Goal: Task Accomplishment & Management: Use online tool/utility

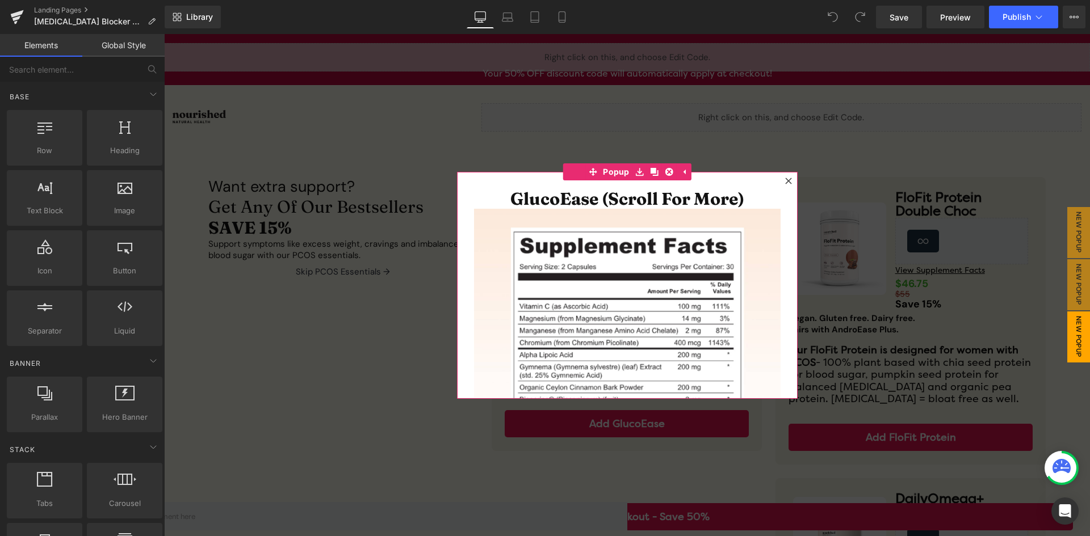
click at [785, 180] on icon at bounding box center [788, 181] width 7 height 7
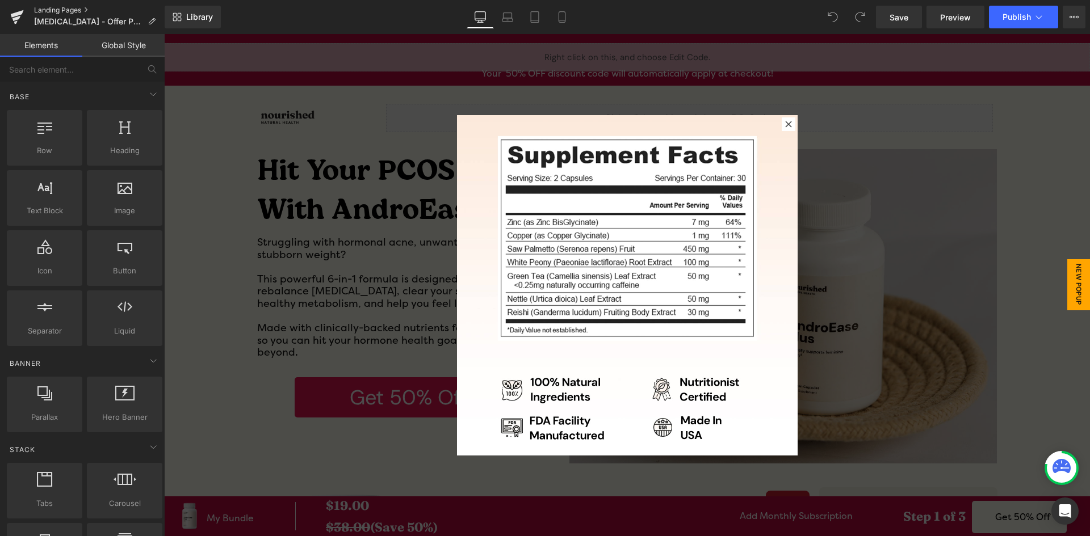
click at [65, 7] on link "Landing Pages" at bounding box center [99, 10] width 131 height 9
click at [785, 123] on icon at bounding box center [788, 124] width 6 height 6
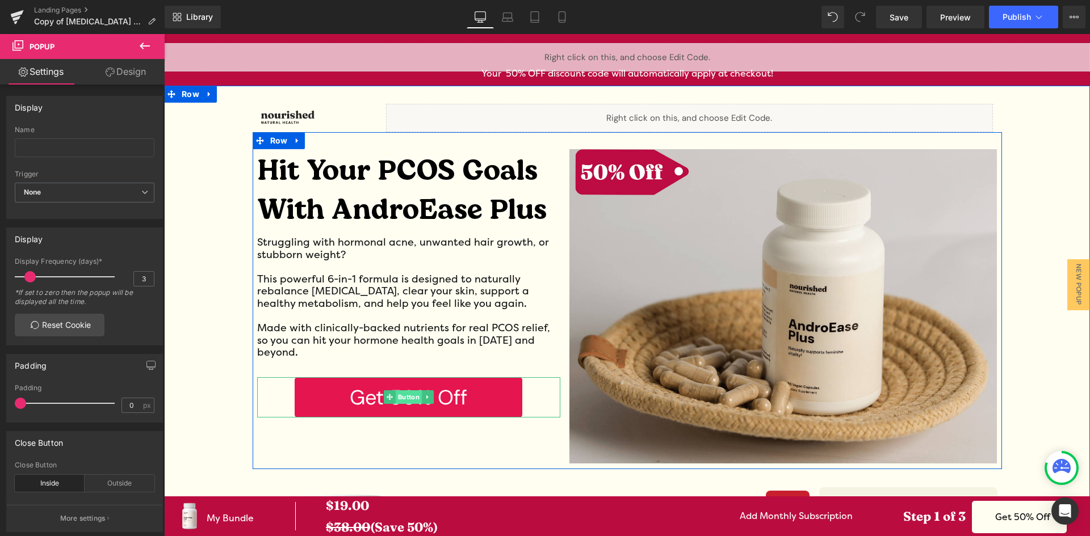
click at [409, 392] on span "Button" at bounding box center [408, 397] width 26 height 14
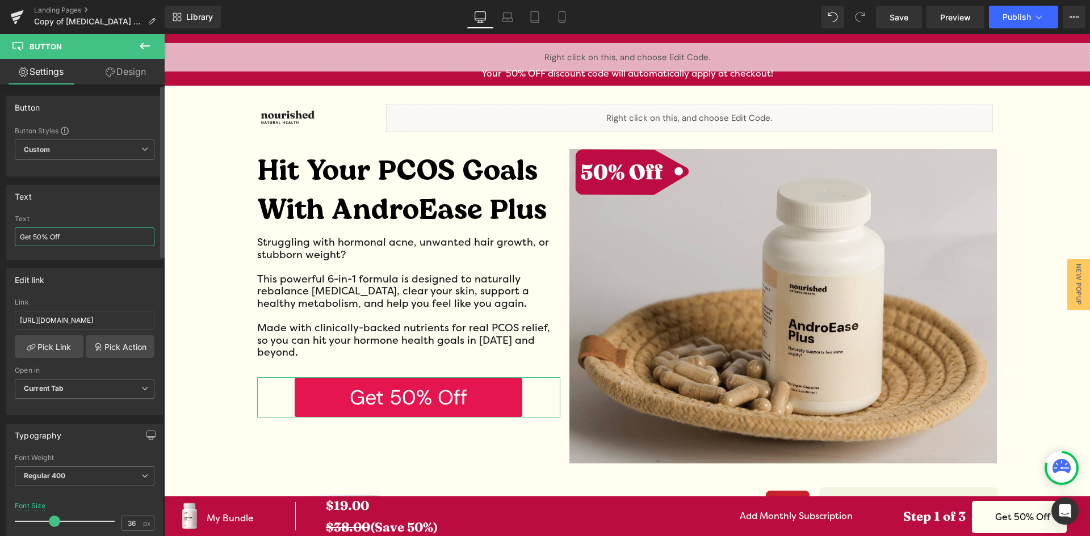
click at [40, 239] on input "Get 50% Off" at bounding box center [85, 237] width 140 height 19
type input "Get 15% Off"
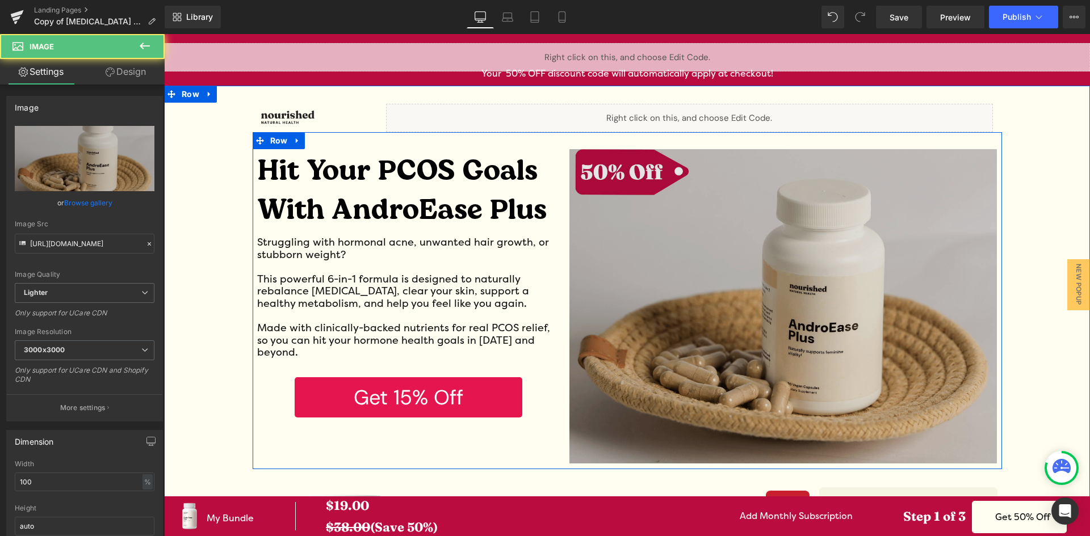
click at [598, 165] on img at bounding box center [783, 306] width 428 height 314
click at [591, 170] on img at bounding box center [783, 306] width 428 height 314
click at [606, 178] on img at bounding box center [783, 306] width 428 height 314
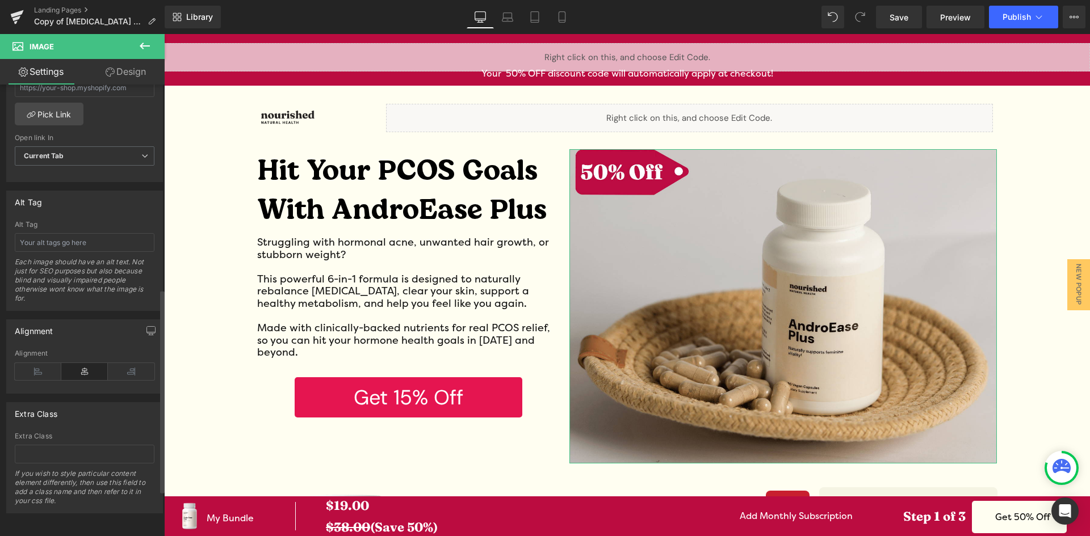
scroll to position [556, 0]
click at [164, 34] on div at bounding box center [164, 34] width 0 height 0
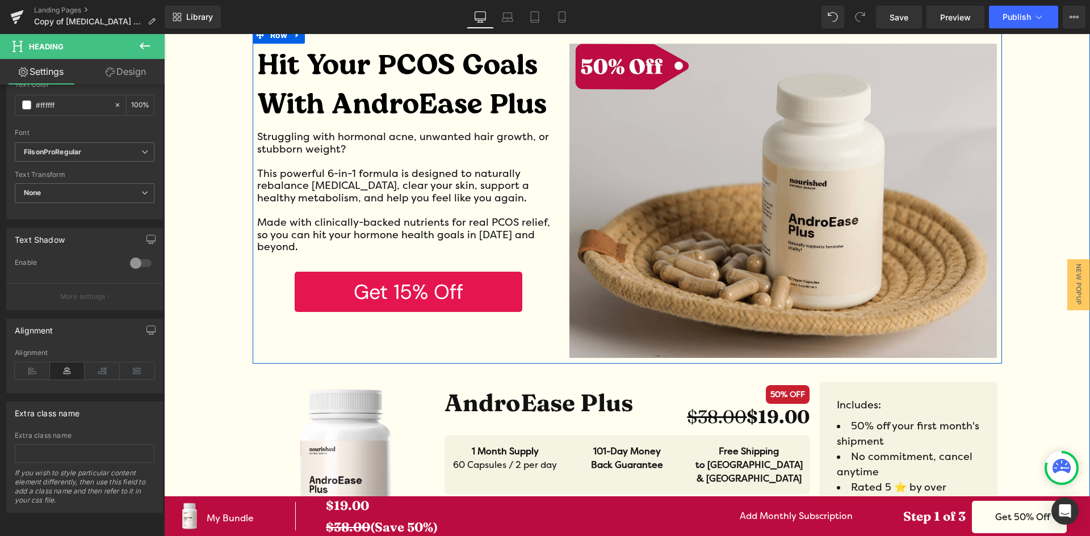
scroll to position [114, 0]
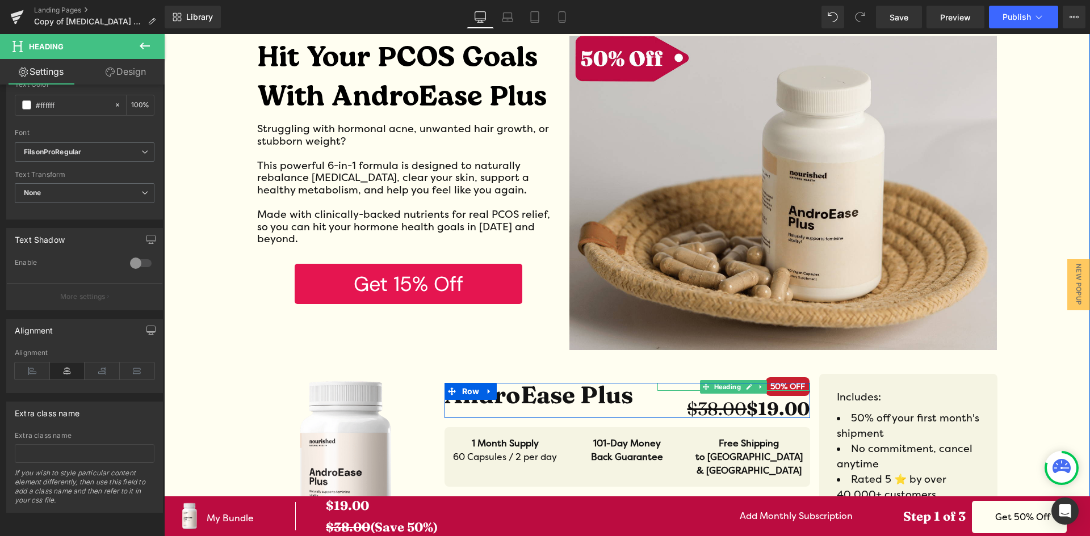
click at [775, 386] on div "AndroEase Plus Heading $19.00 $38.00 Heading 50% OFF Heading Row Image 50% OFF …" at bounding box center [627, 400] width 366 height 35
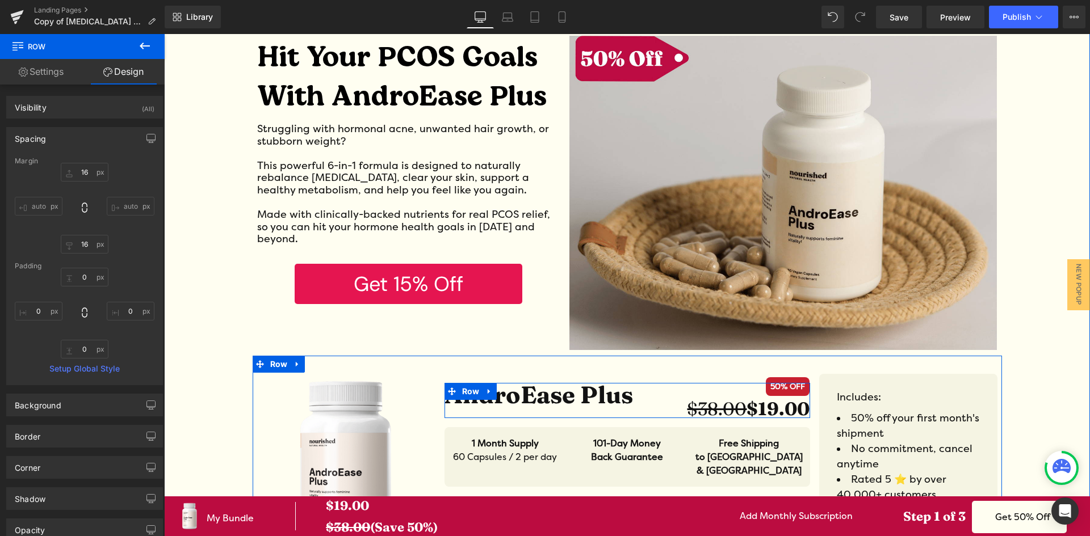
click at [773, 385] on div "50% OFF Heading" at bounding box center [733, 387] width 152 height 8
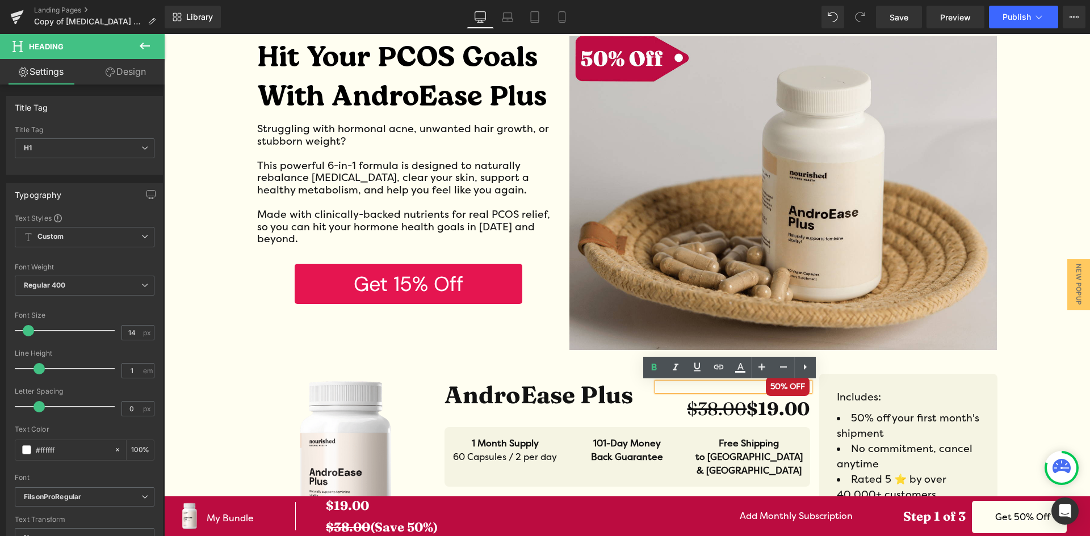
click at [778, 389] on strong "50% OFF" at bounding box center [788, 386] width 44 height 19
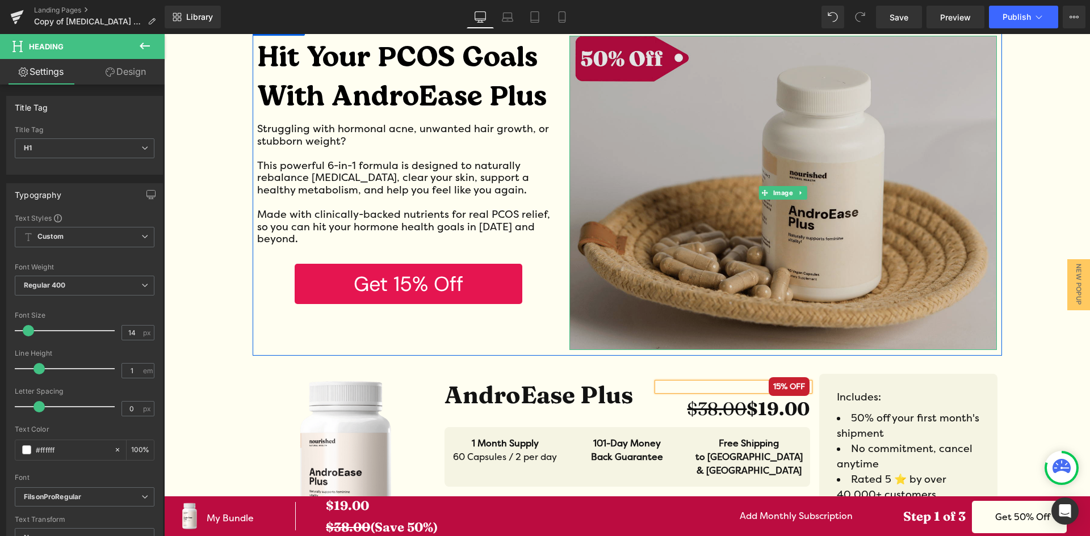
click at [599, 60] on img at bounding box center [783, 193] width 428 height 314
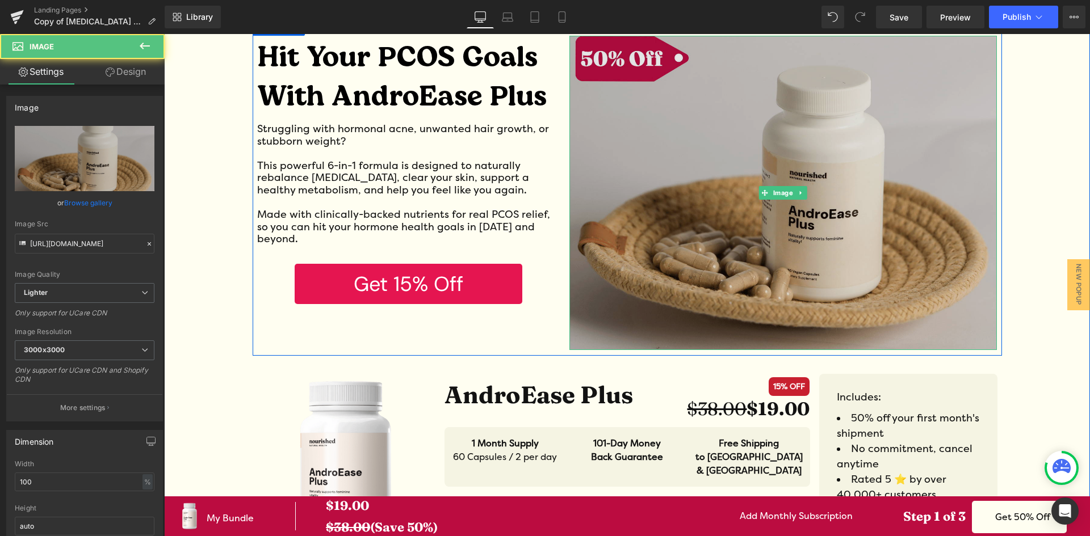
click at [599, 60] on img at bounding box center [783, 193] width 428 height 314
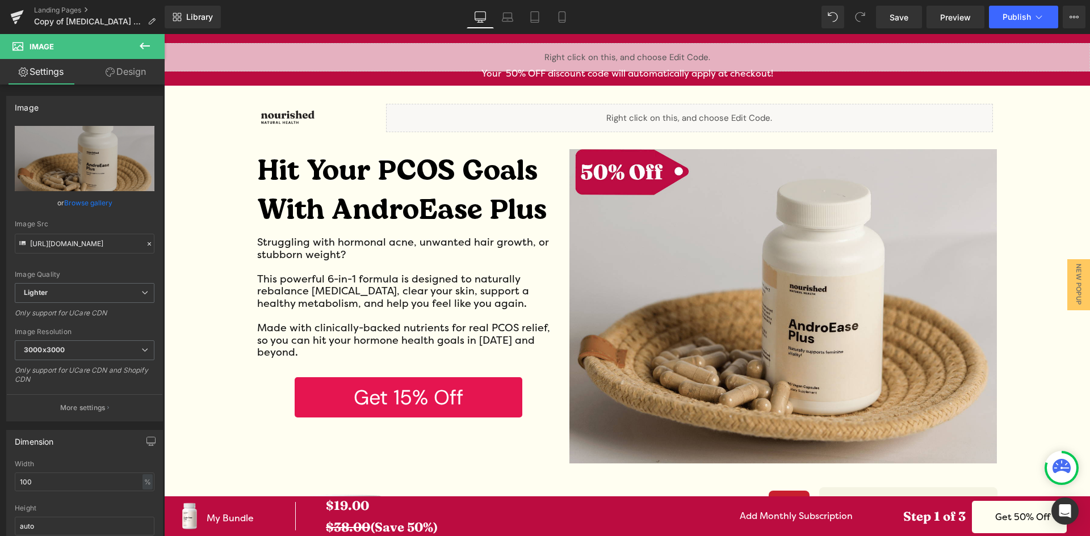
scroll to position [2, 0]
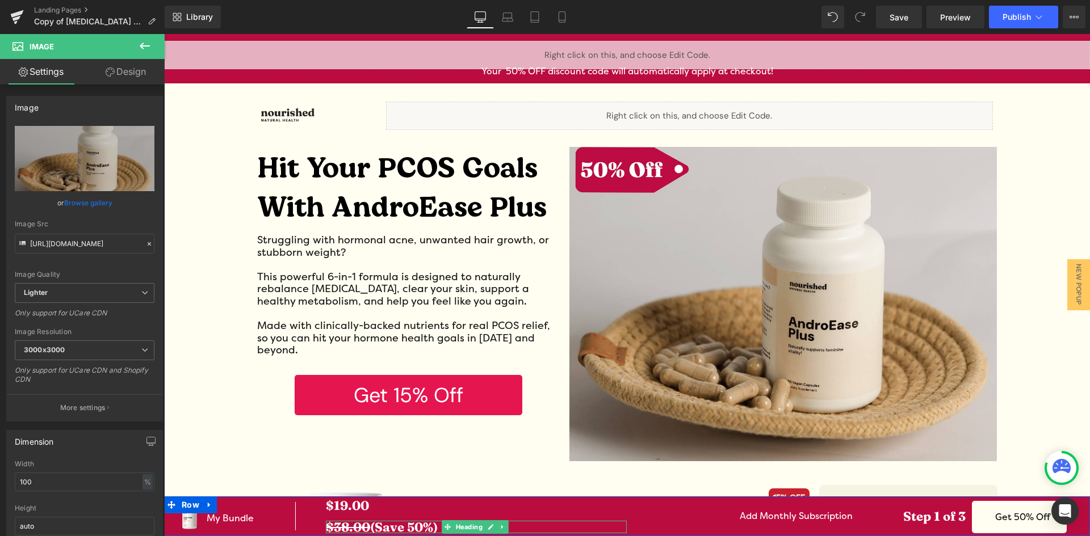
click at [421, 528] on strong "$38.00 (Save 50%)" at bounding box center [382, 527] width 112 height 16
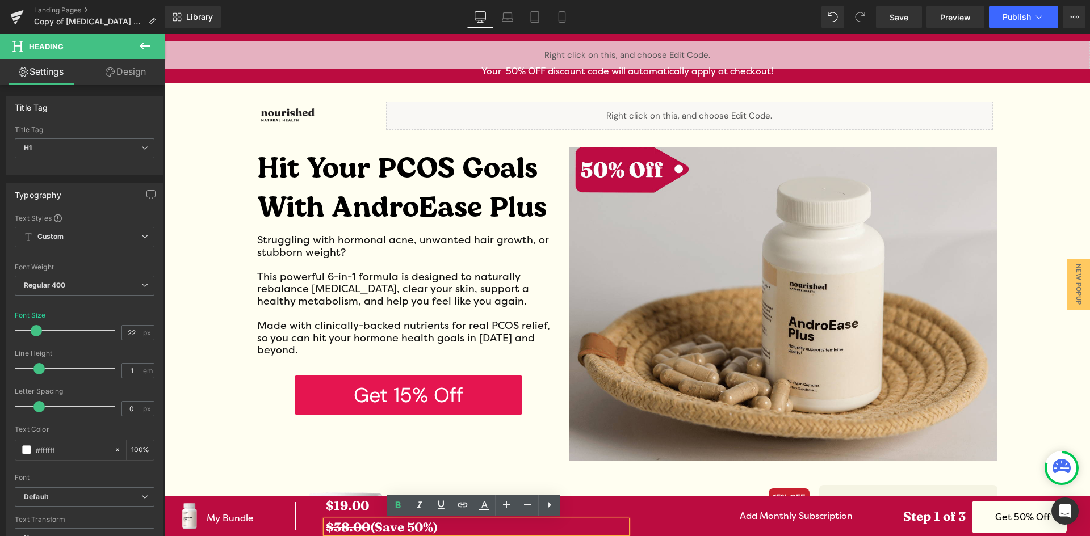
click at [423, 528] on strong "$38.00 (Save 50%)" at bounding box center [382, 527] width 112 height 16
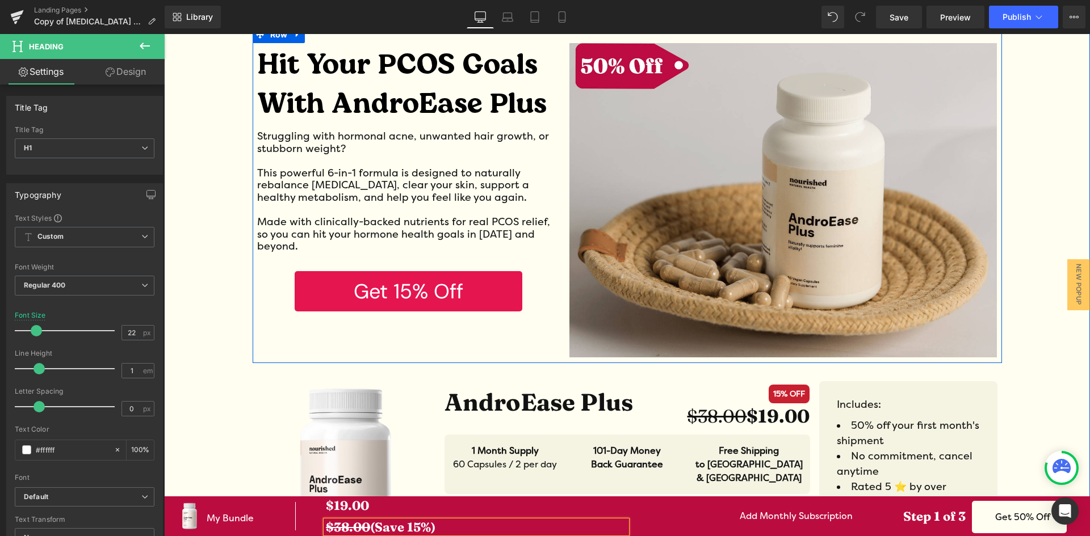
scroll to position [173, 0]
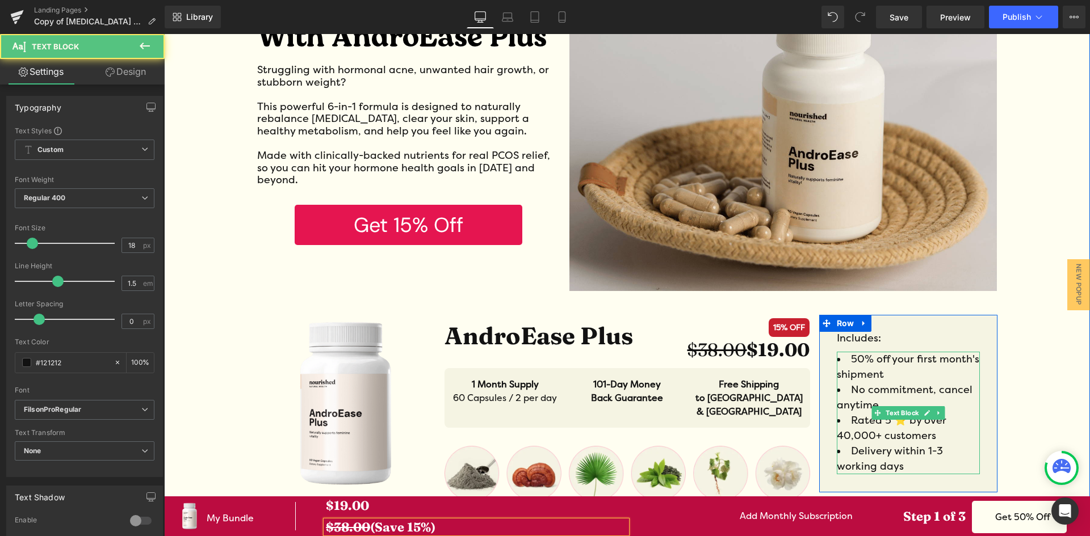
click at [858, 361] on span "50% off your first month's shipment" at bounding box center [908, 367] width 142 height 28
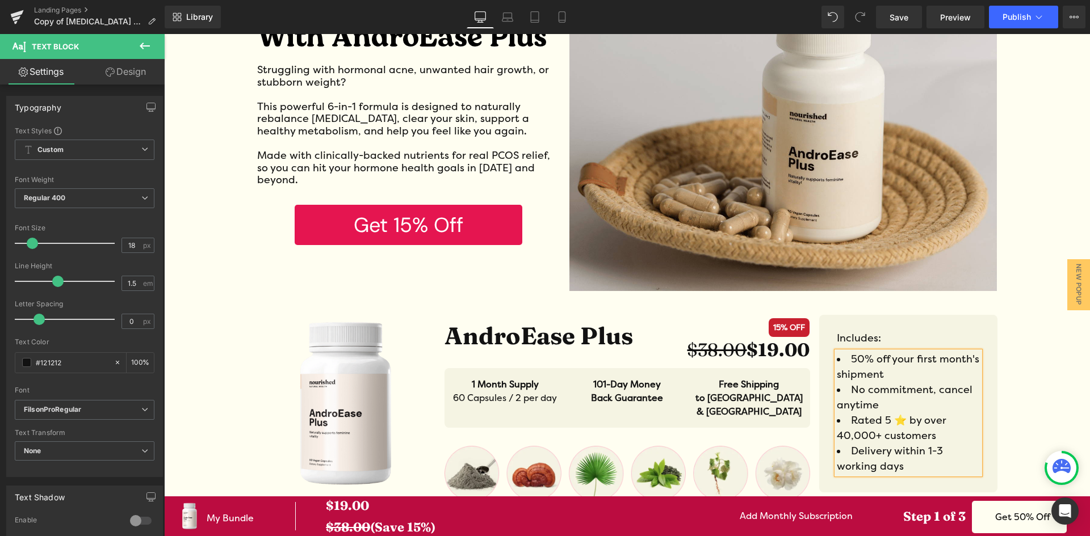
click at [858, 360] on span "50% off your first month's shipment" at bounding box center [908, 367] width 142 height 28
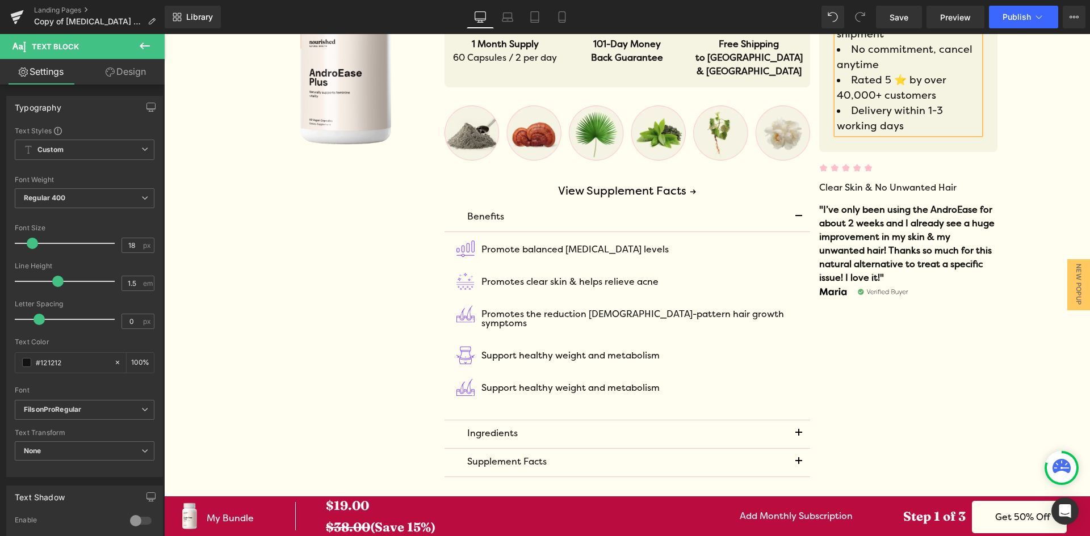
scroll to position [0, 0]
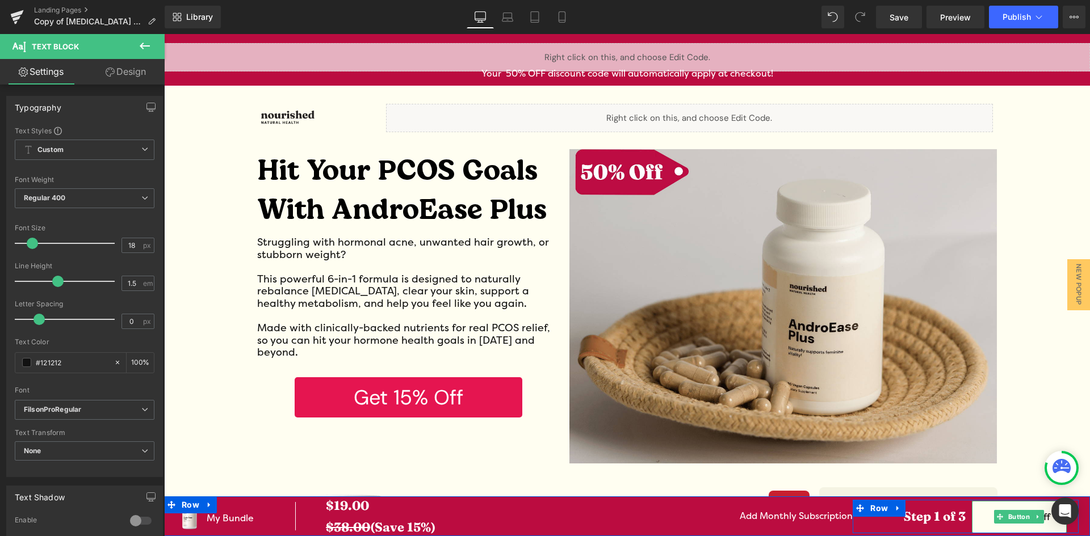
click at [1039, 520] on link "Get 50% Off" at bounding box center [1019, 517] width 95 height 32
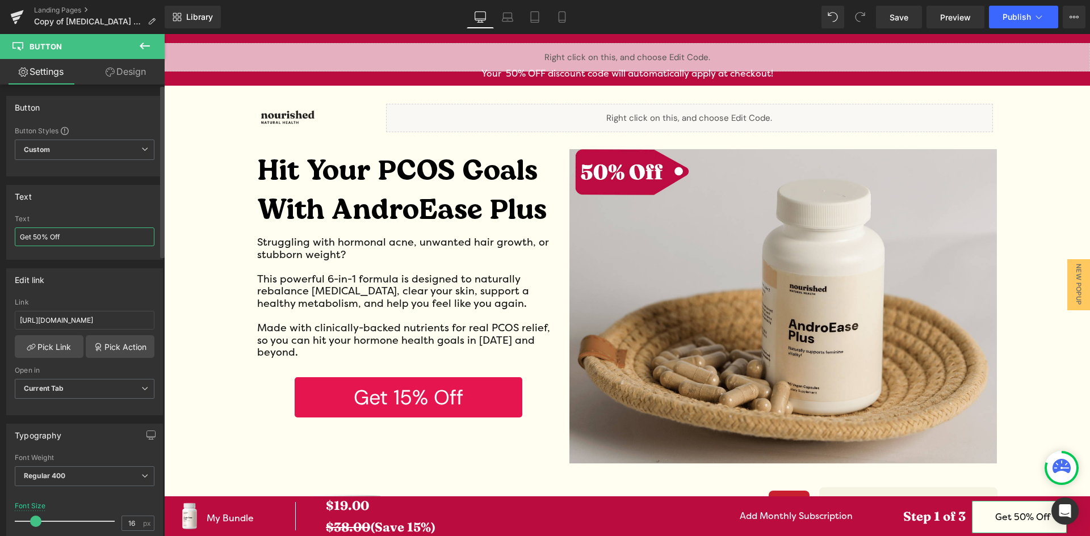
click at [38, 236] on input "Get 50% Off" at bounding box center [85, 237] width 140 height 19
type input "Get 15% Off"
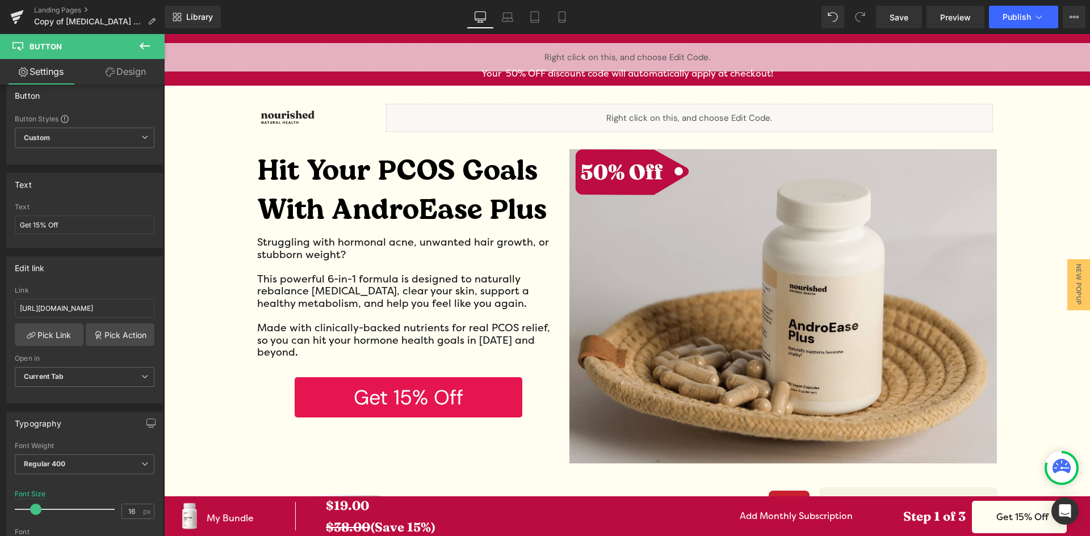
scroll to position [0, 153]
click at [908, 19] on span "Save" at bounding box center [898, 17] width 19 height 12
click at [1017, 16] on span "Publish" at bounding box center [1016, 16] width 28 height 9
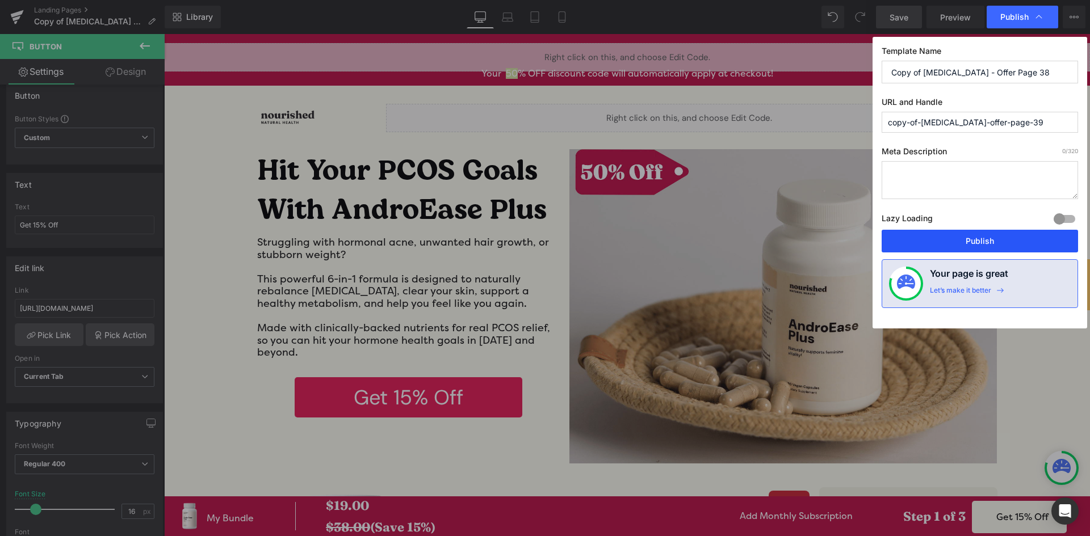
click at [1031, 239] on button "Publish" at bounding box center [979, 241] width 196 height 23
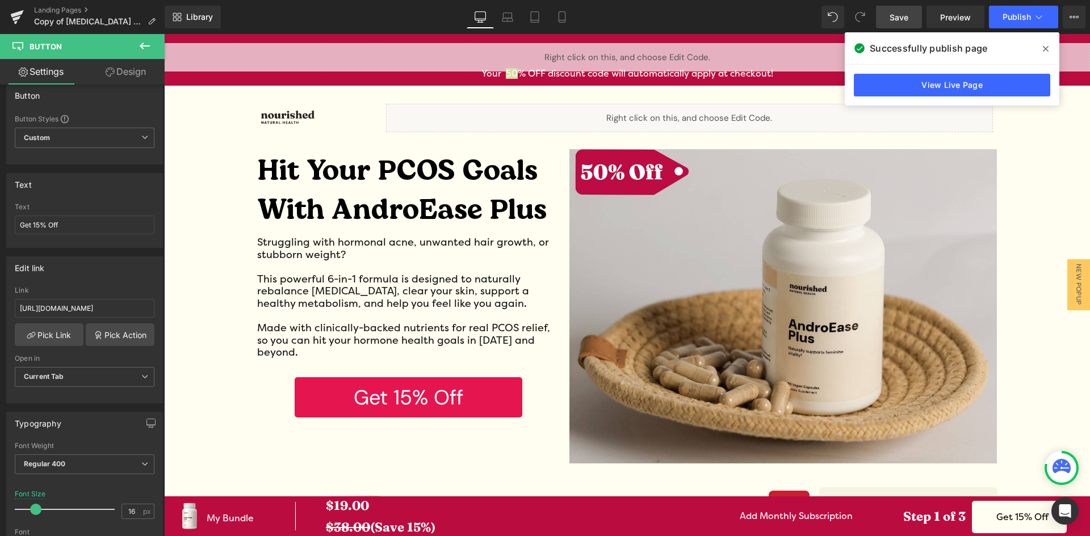
click at [53, 2] on div "Landing Pages Copy of Androgen - Offer Page 38" at bounding box center [82, 17] width 165 height 34
click at [52, 5] on div "Landing Pages Copy of Androgen - Offer Page 38" at bounding box center [82, 17] width 165 height 34
click at [52, 8] on link "Landing Pages" at bounding box center [99, 10] width 131 height 9
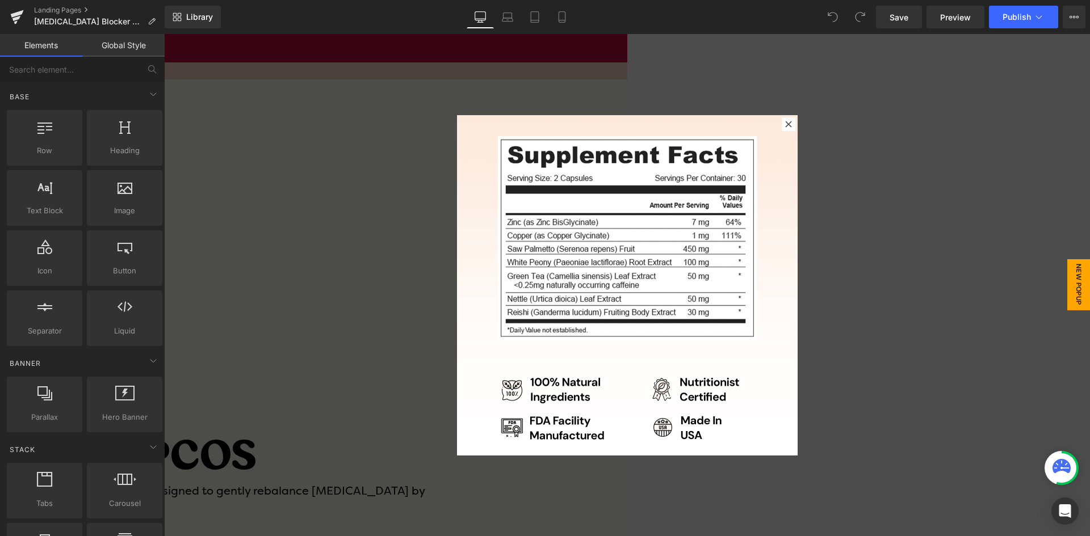
click at [785, 123] on icon at bounding box center [788, 124] width 6 height 6
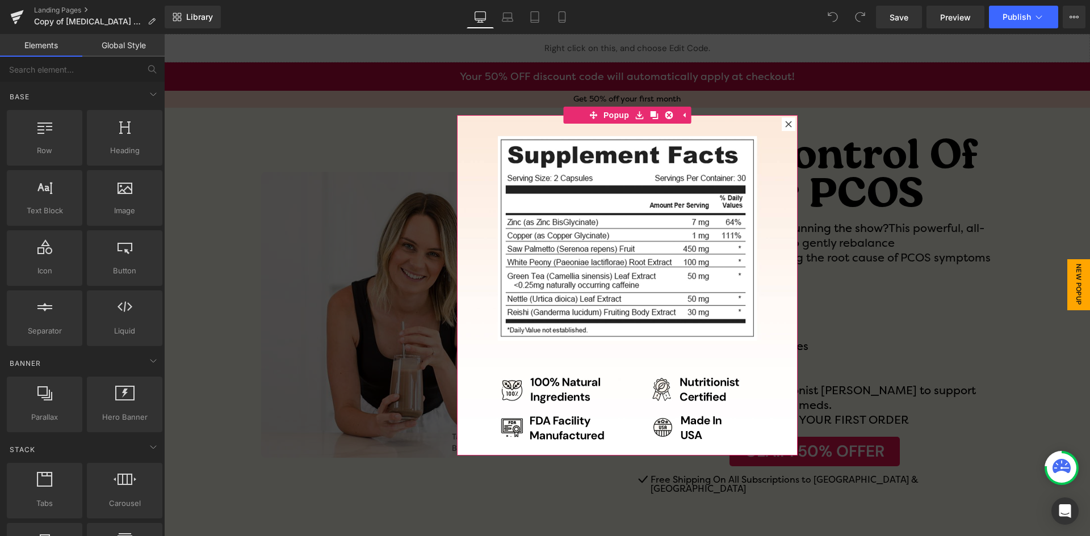
click at [782, 120] on div at bounding box center [789, 124] width 14 height 14
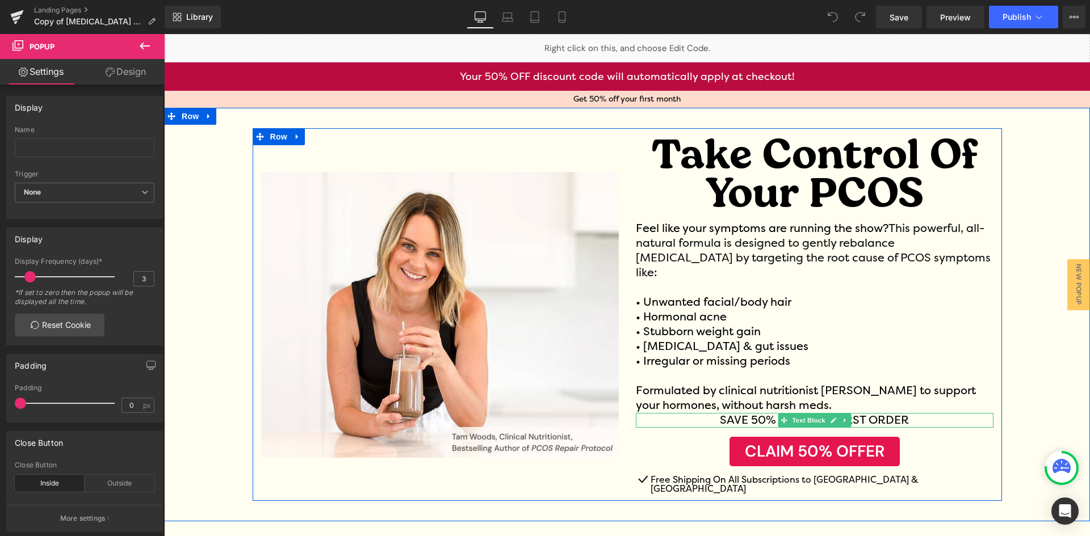
click at [758, 413] on p "SAVE 50% ON YOUR FIRST ORDER" at bounding box center [815, 420] width 358 height 15
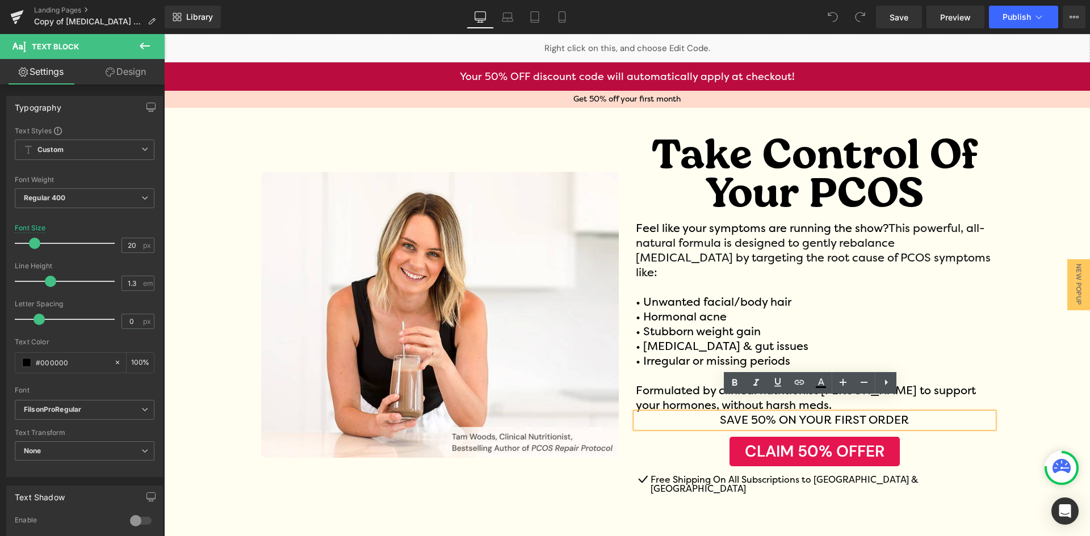
click at [761, 413] on p "SAVE 50% ON YOUR FIRST ORDER" at bounding box center [815, 420] width 358 height 15
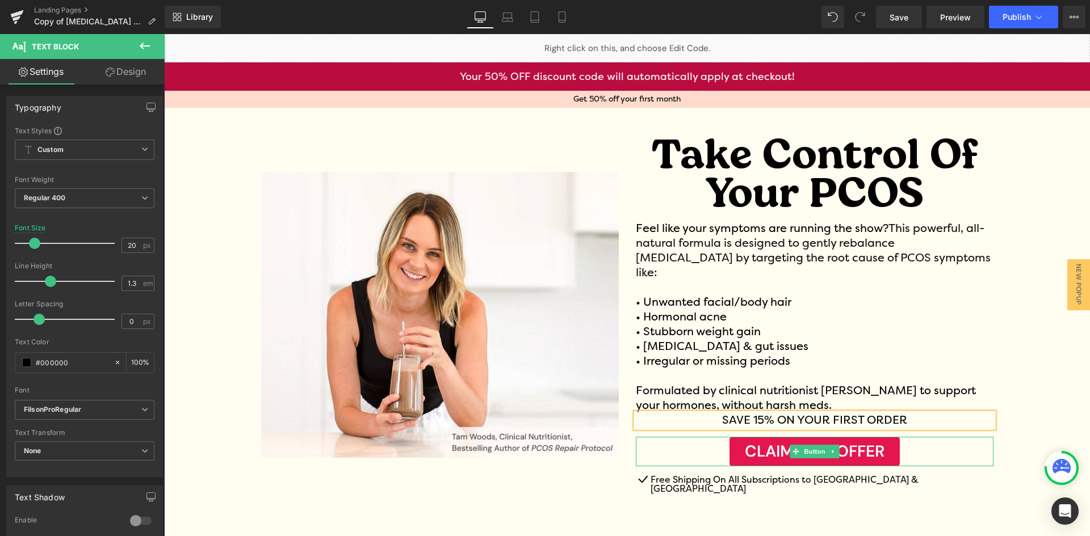
click at [839, 444] on span "CLAIM 50% OFFER" at bounding box center [815, 452] width 140 height 16
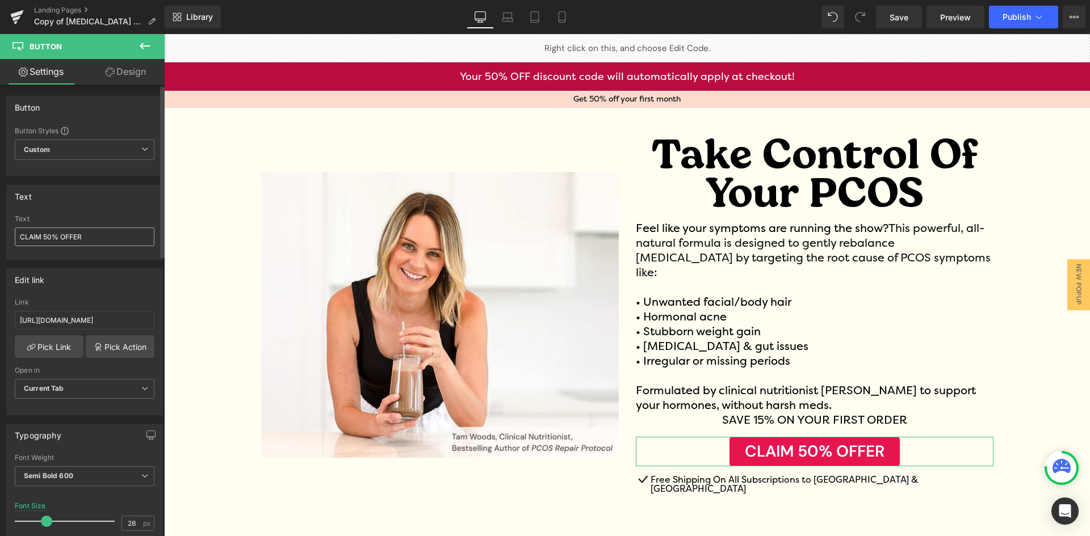
click at [51, 237] on input "CLAIM 50% OFFER" at bounding box center [85, 237] width 140 height 19
type input "CLAIM 15% OFFER"
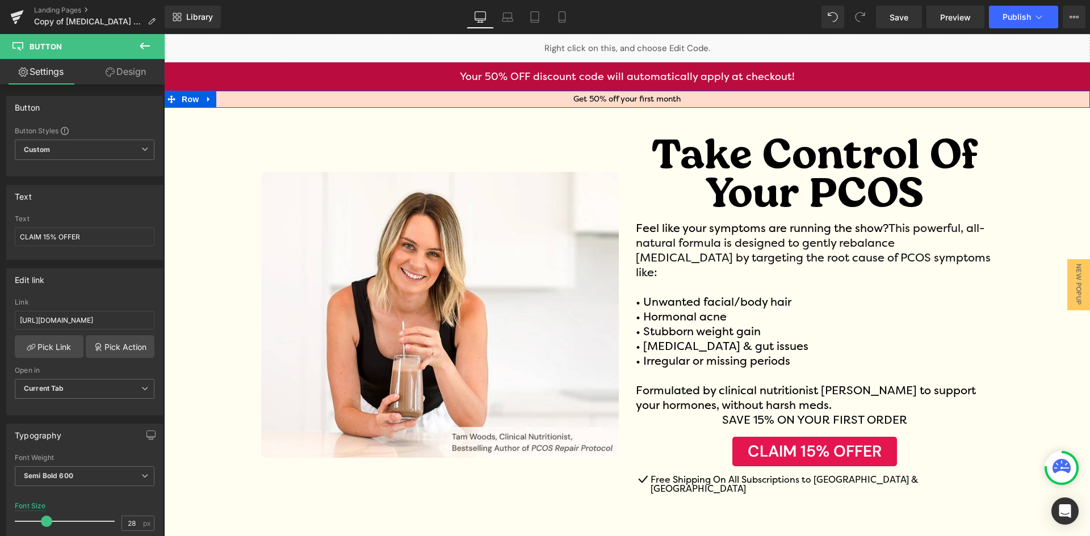
click at [573, 100] on h4 "Get 50% off your first month" at bounding box center [627, 99] width 926 height 8
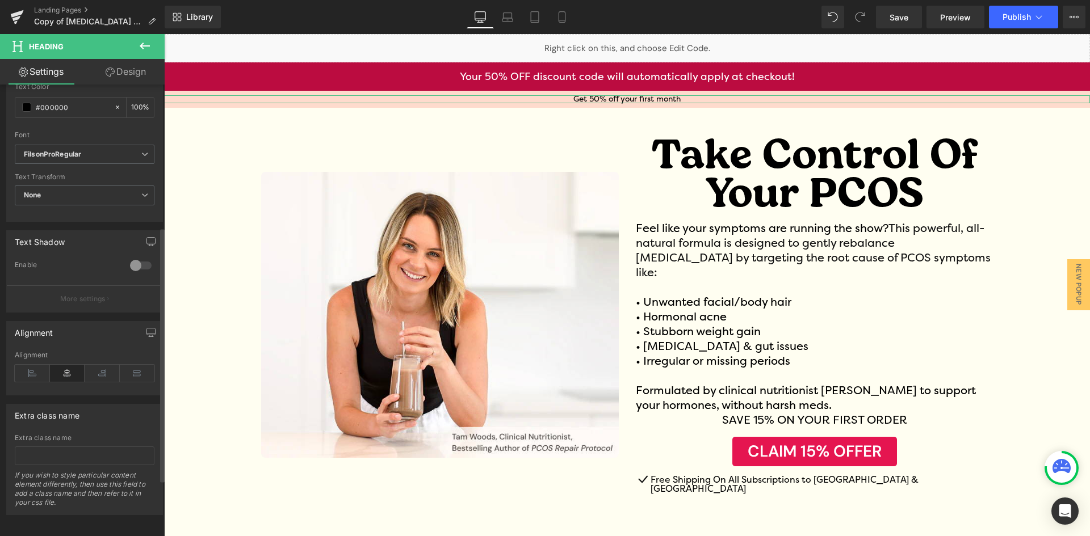
scroll to position [354, 0]
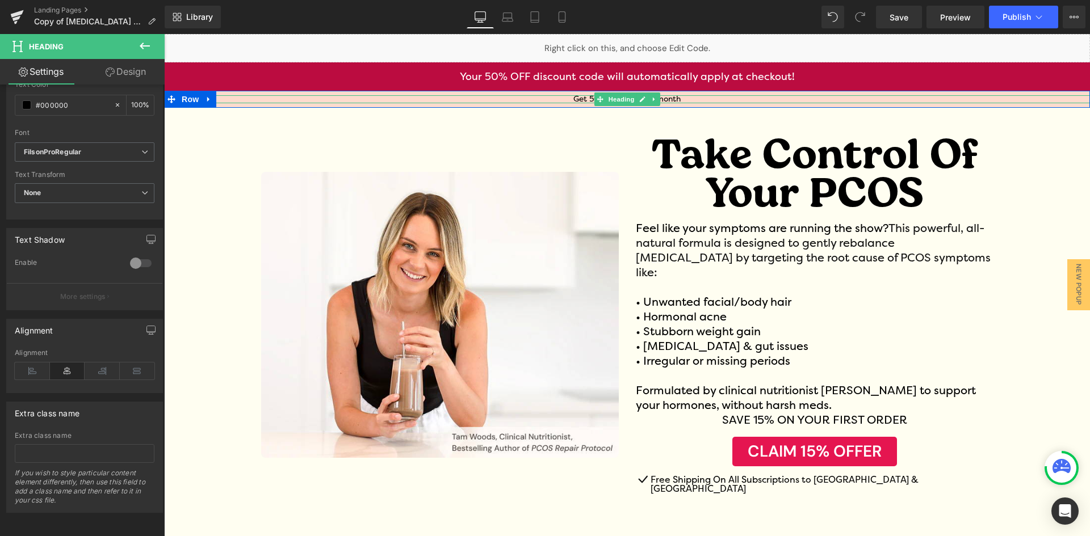
click at [588, 100] on div "Get 50% off your first month Heading" at bounding box center [627, 99] width 926 height 8
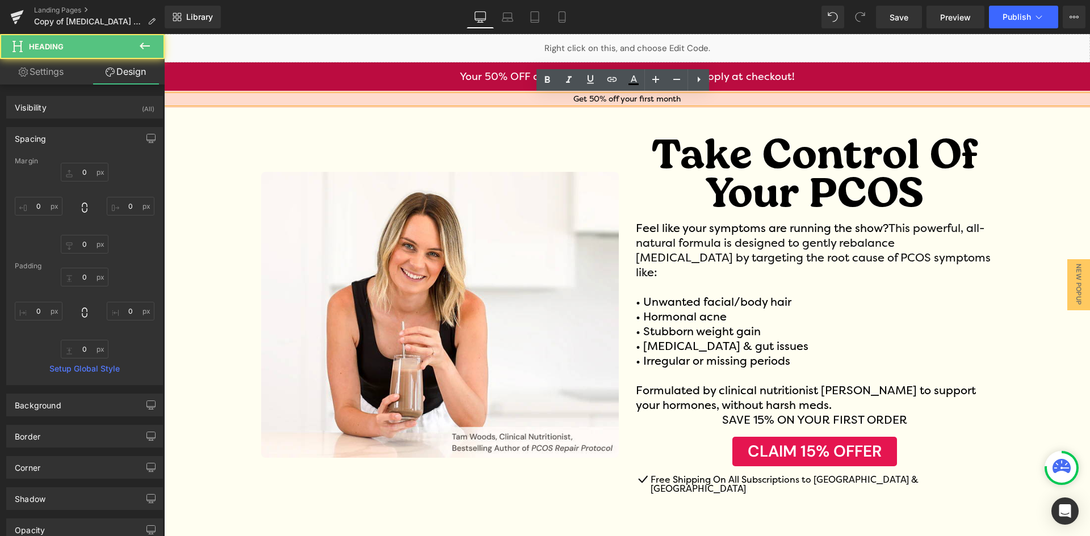
click at [587, 99] on h4 "Get 50% off your first month" at bounding box center [627, 99] width 926 height 8
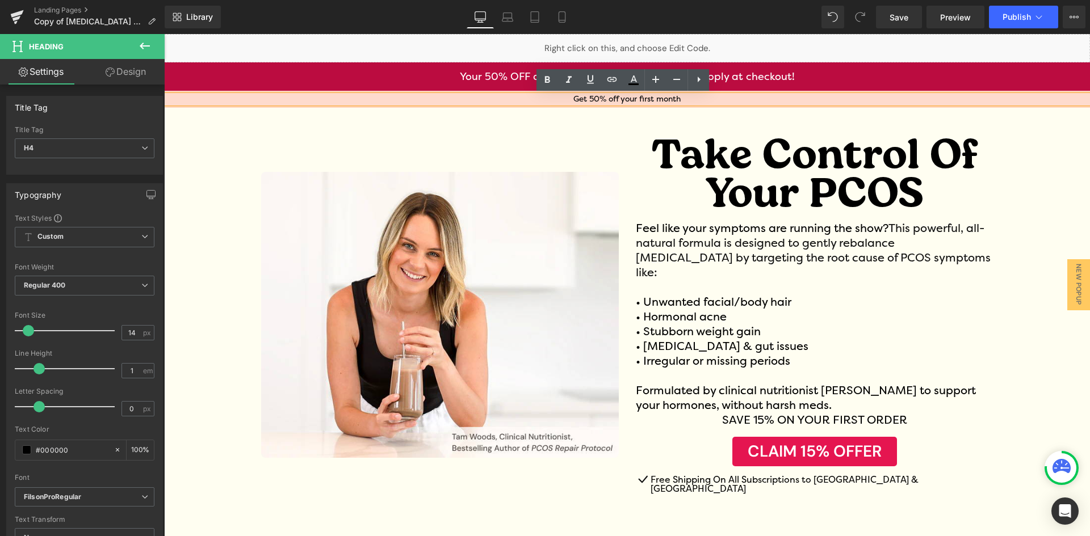
click at [591, 100] on h4 "Get 50% off your first month" at bounding box center [627, 99] width 926 height 8
click at [594, 99] on h4 "Get 50% off your first month" at bounding box center [627, 99] width 926 height 8
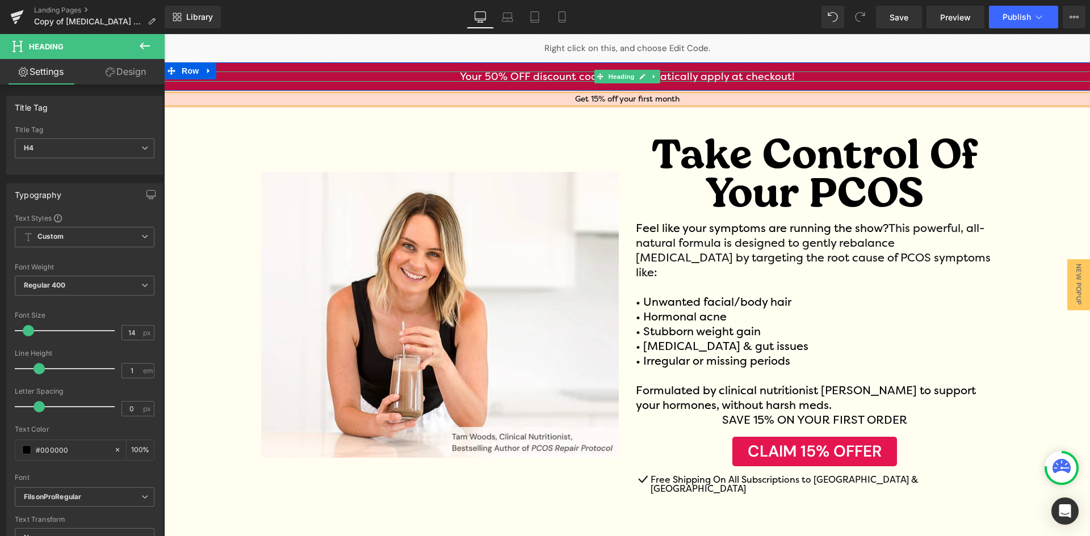
click at [495, 76] on h4 "Your 50% OFF discount code will automatically apply at checkout!" at bounding box center [627, 77] width 926 height 10
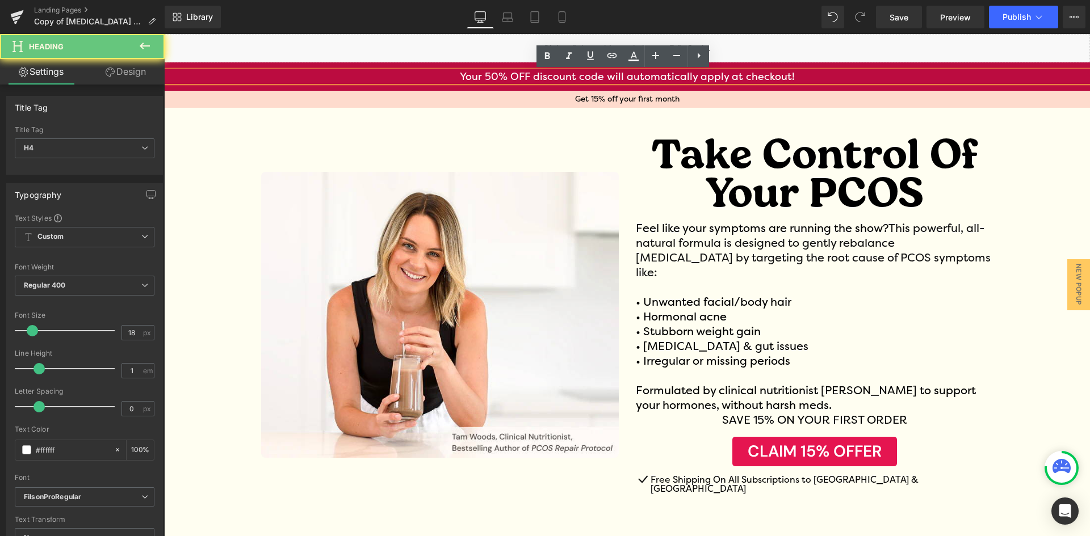
click at [498, 78] on h4 "Your 50% OFF discount code will automatically apply at checkout!" at bounding box center [627, 77] width 926 height 10
click at [496, 81] on h4 "Your 50% OFF discount code will automatically apply at checkout!" at bounding box center [627, 77] width 926 height 10
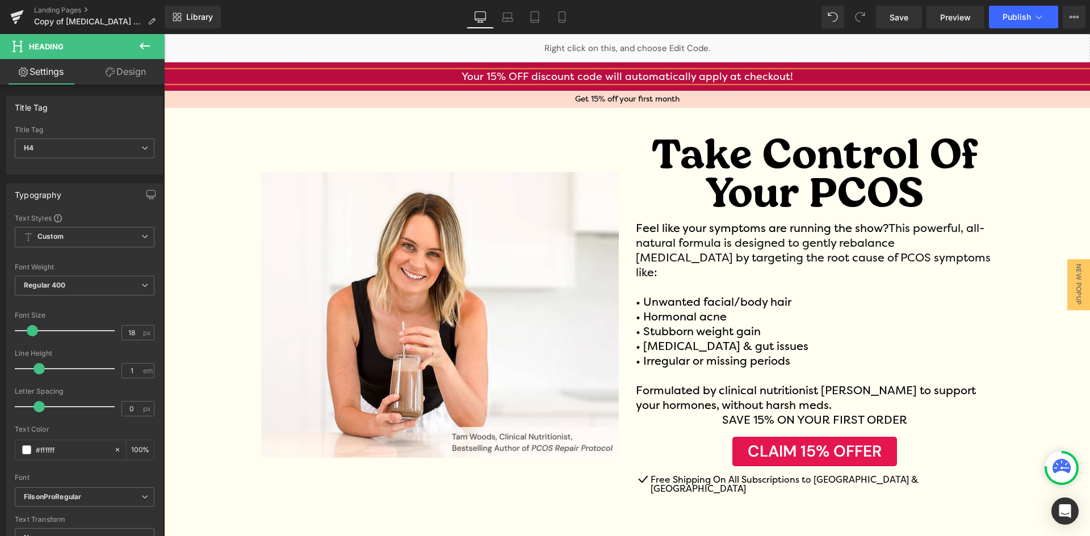
scroll to position [713, 0]
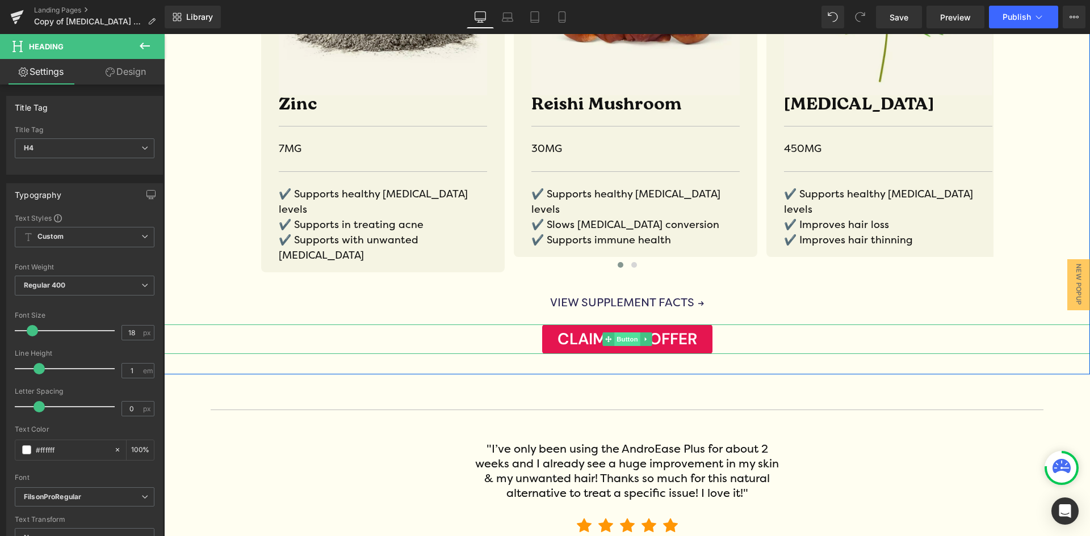
click at [624, 333] on span "Button" at bounding box center [627, 340] width 26 height 14
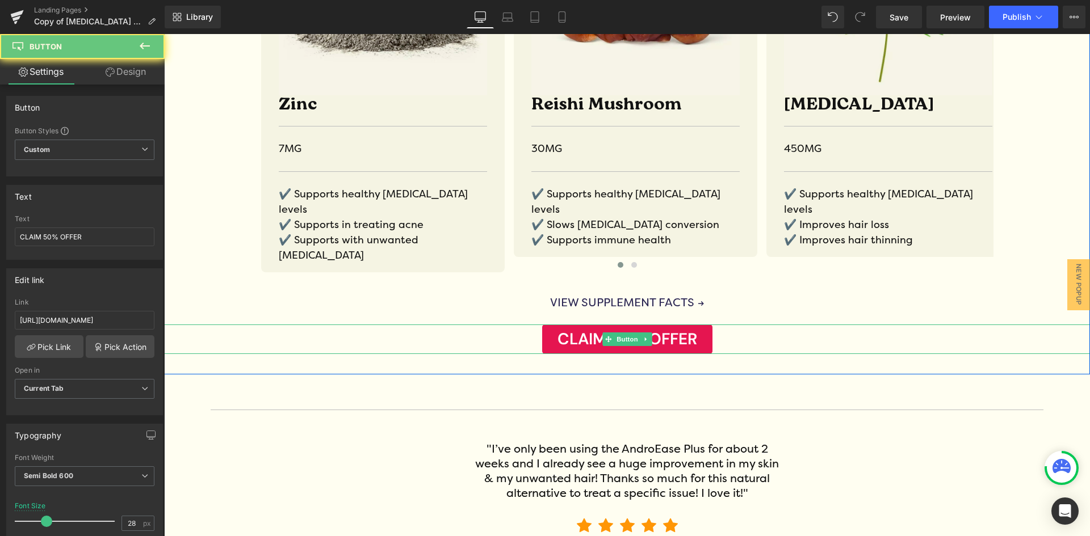
click at [650, 331] on span "CLAIM 50% OFFER" at bounding box center [627, 339] width 140 height 16
click at [629, 331] on span "CLAIM 50% OFFER" at bounding box center [627, 339] width 140 height 16
click at [671, 331] on span "CLAIM 50% OFFER" at bounding box center [627, 339] width 140 height 16
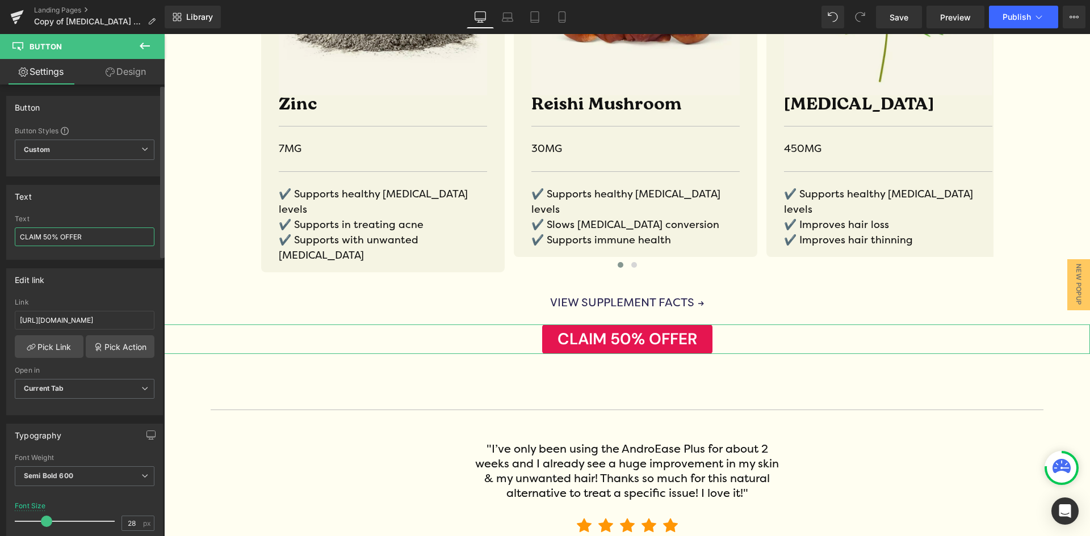
click at [51, 237] on input "CLAIM 50% OFFER" at bounding box center [85, 237] width 140 height 19
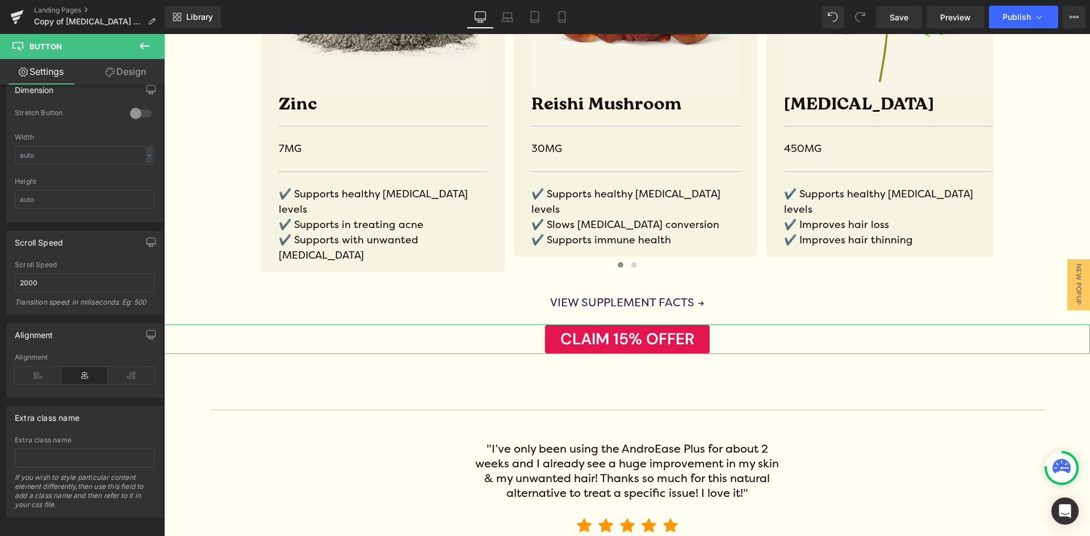
scroll to position [735, 0]
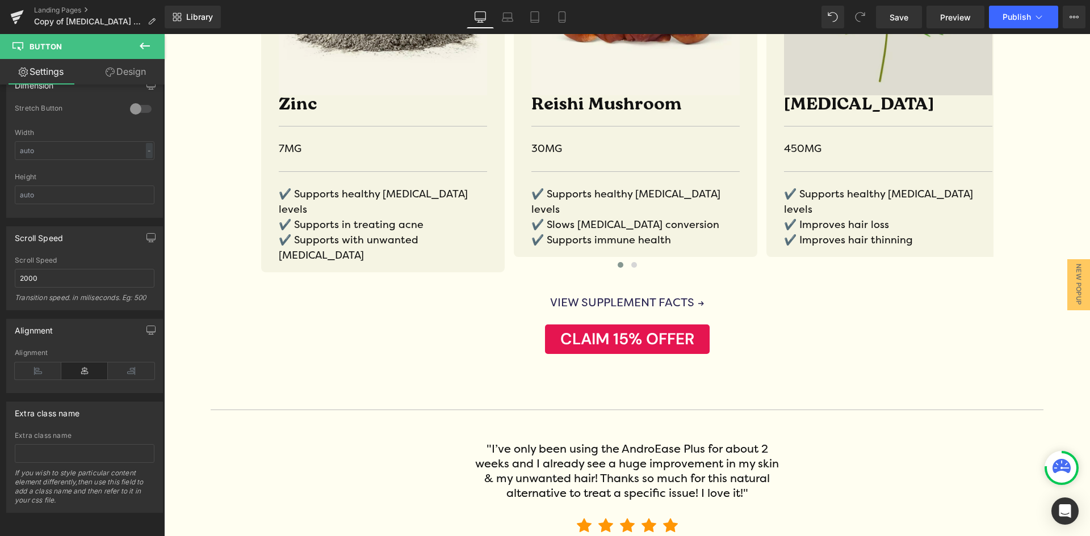
type input "CLAIM 15% OFFER"
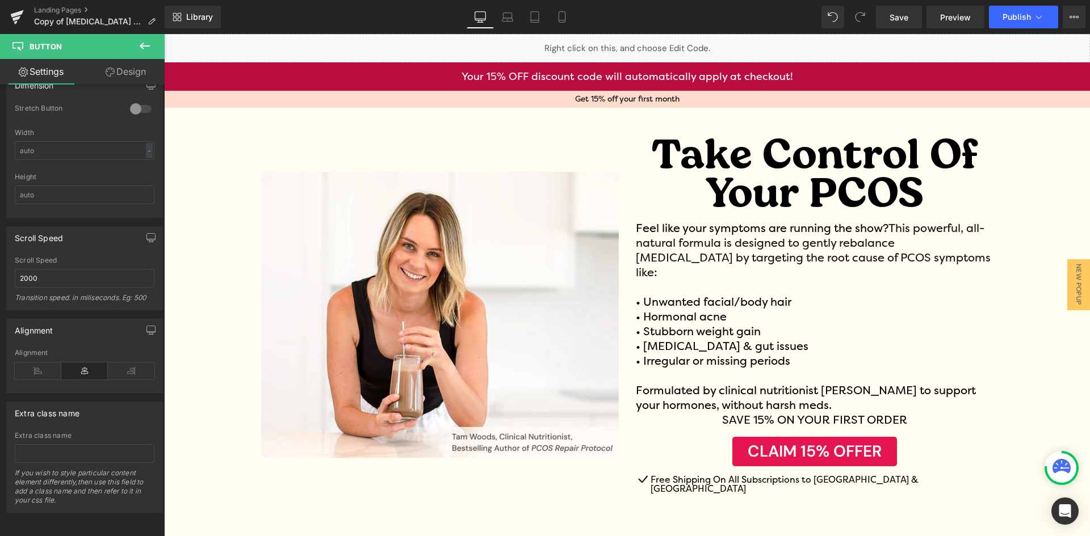
scroll to position [0, 0]
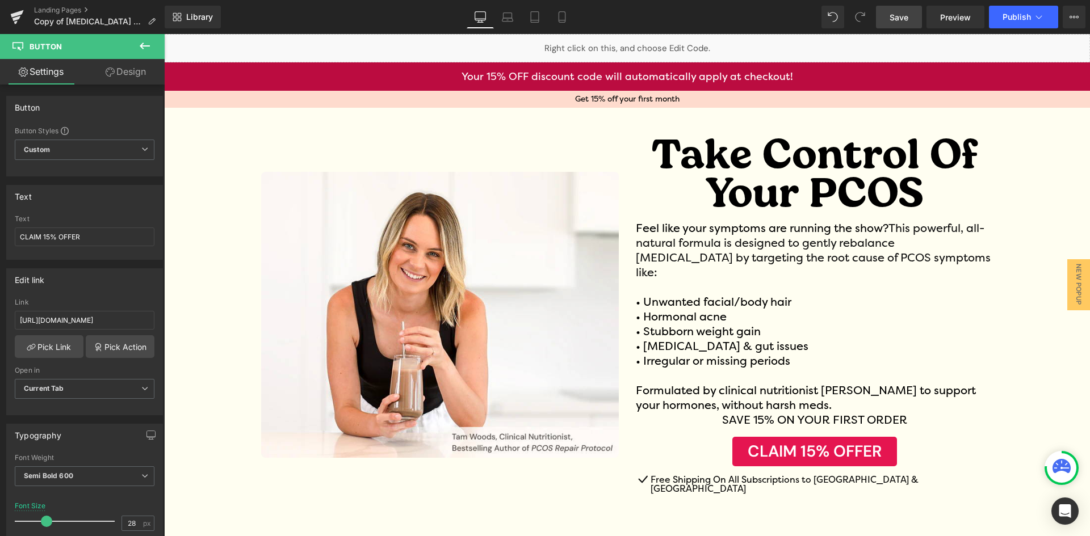
click at [902, 25] on link "Save" at bounding box center [899, 17] width 46 height 23
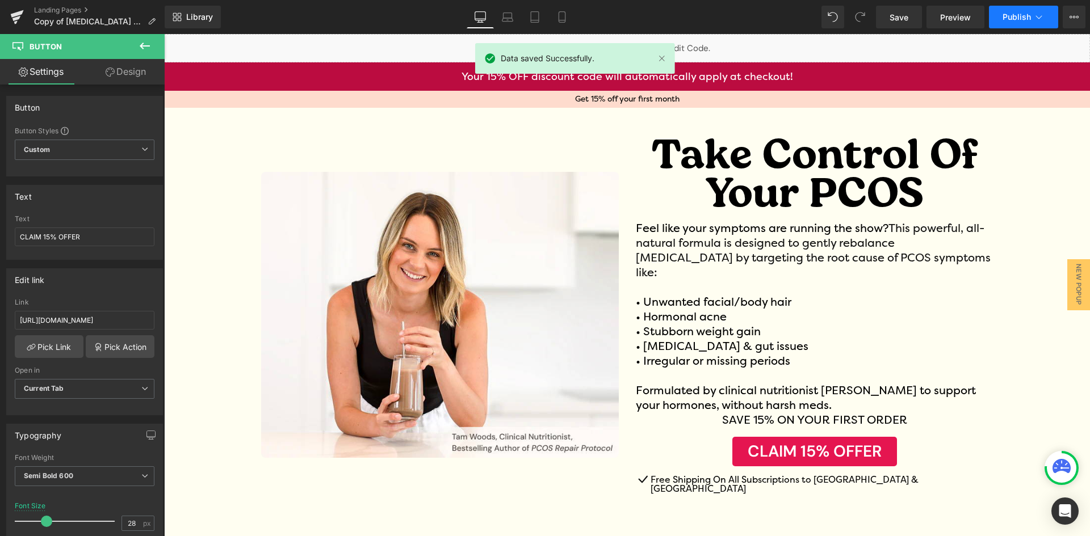
click at [1007, 17] on span "Publish" at bounding box center [1016, 16] width 28 height 9
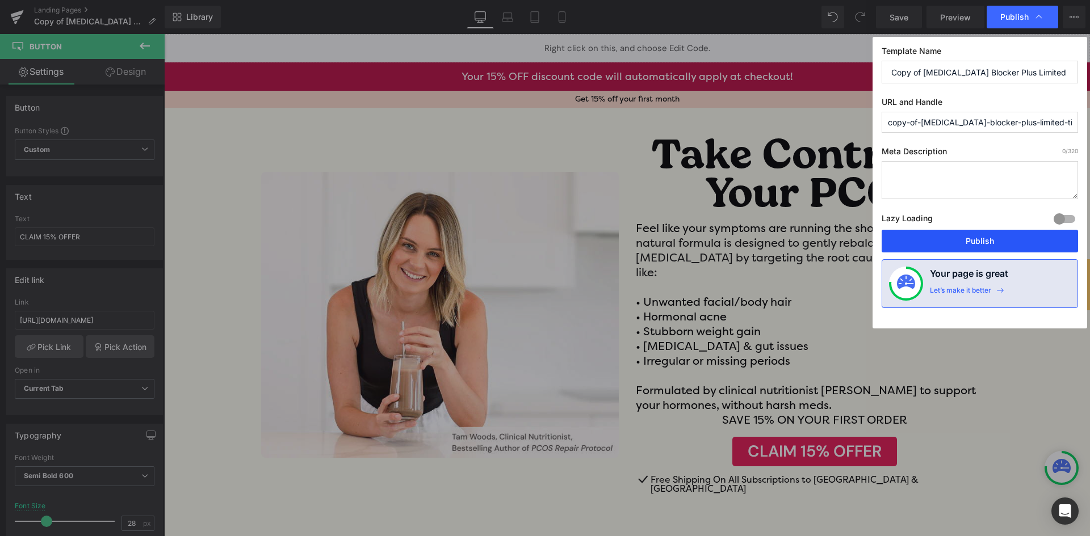
click at [977, 239] on button "Publish" at bounding box center [979, 241] width 196 height 23
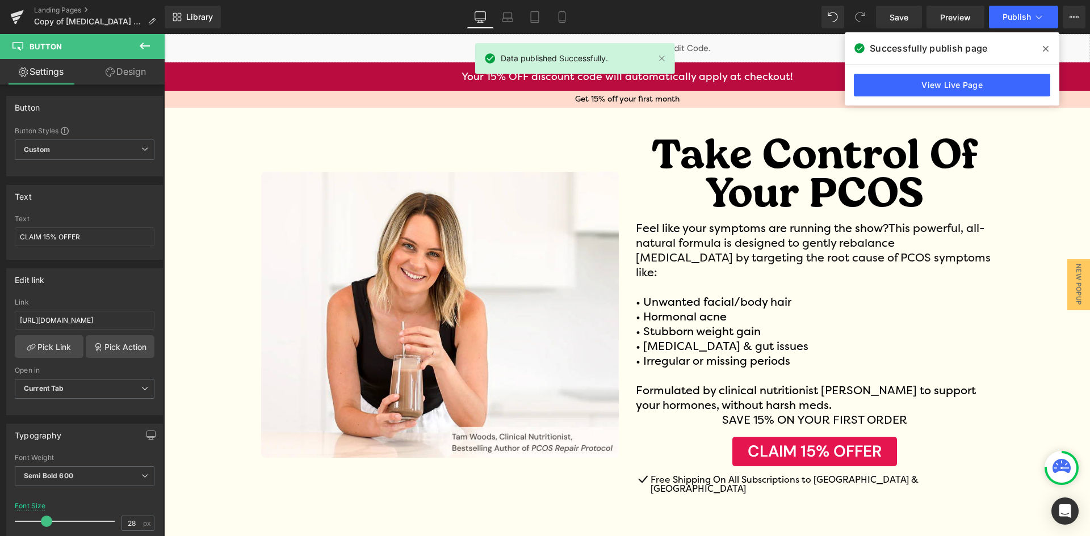
drag, startPoint x: 1045, startPoint y: 45, endPoint x: 536, endPoint y: 21, distance: 509.7
click at [1045, 45] on icon at bounding box center [1046, 48] width 6 height 9
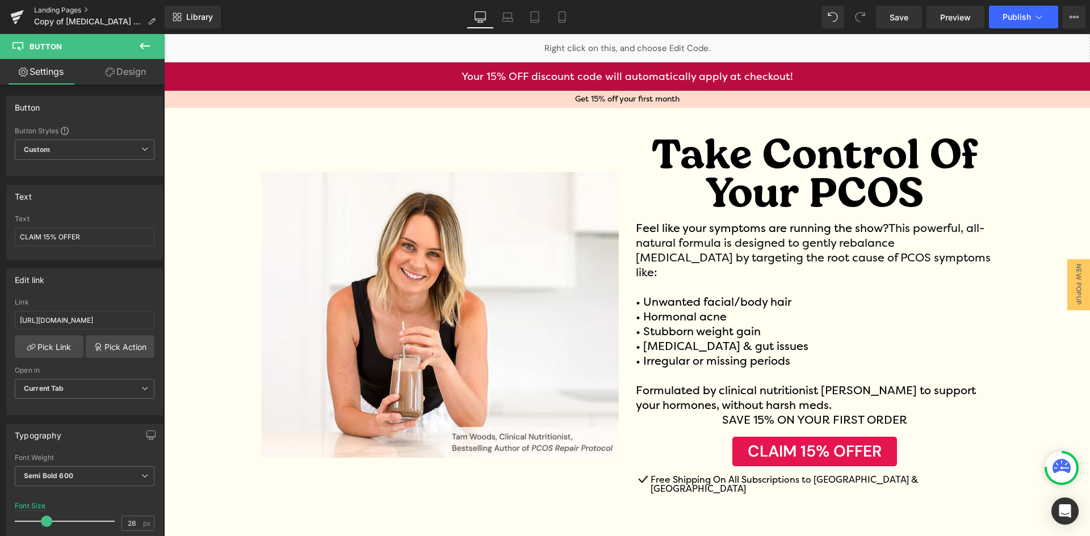
click at [52, 9] on link "Landing Pages" at bounding box center [99, 10] width 131 height 9
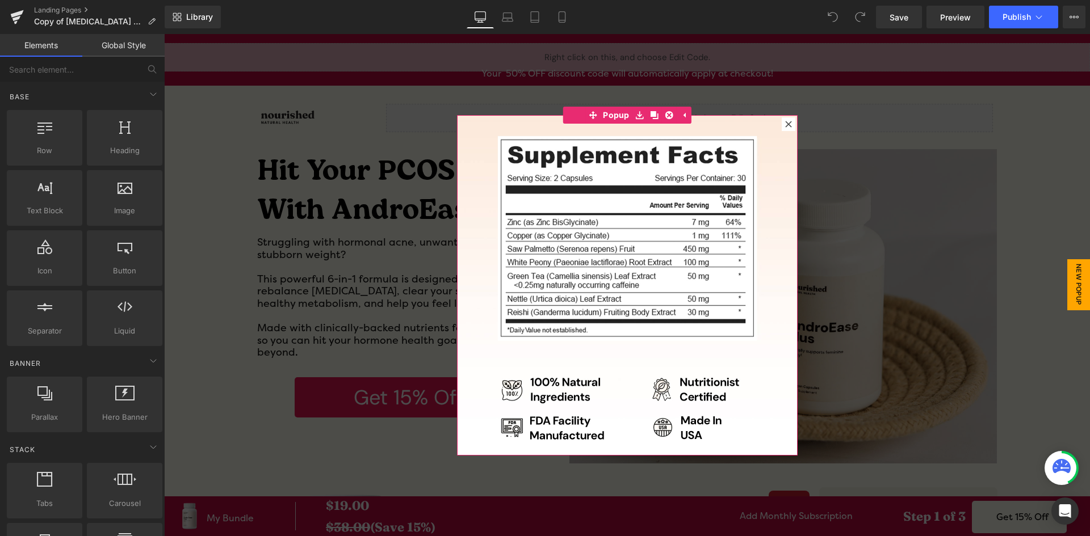
click at [785, 123] on icon at bounding box center [788, 124] width 7 height 7
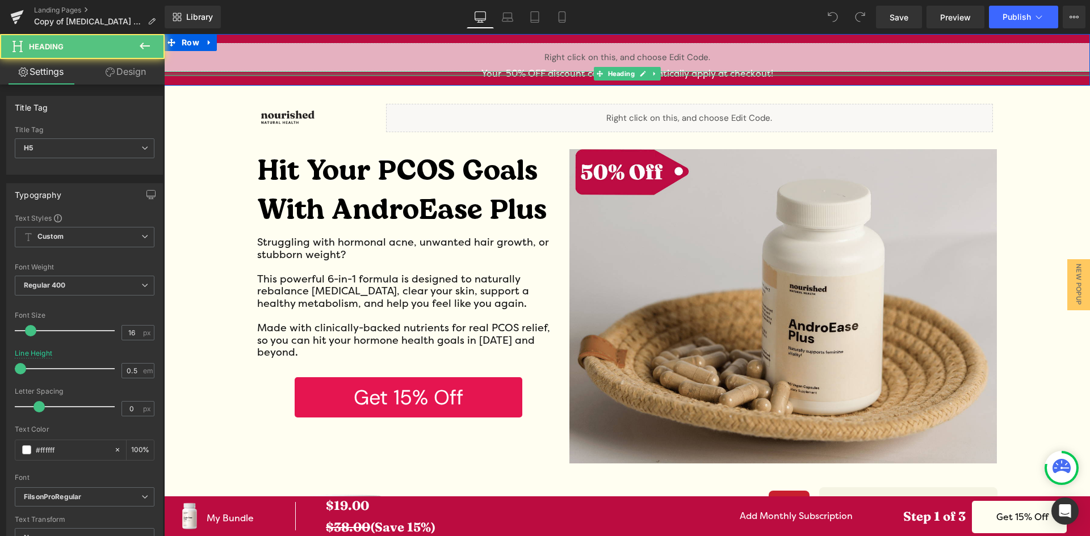
click at [510, 75] on div at bounding box center [627, 74] width 926 height 3
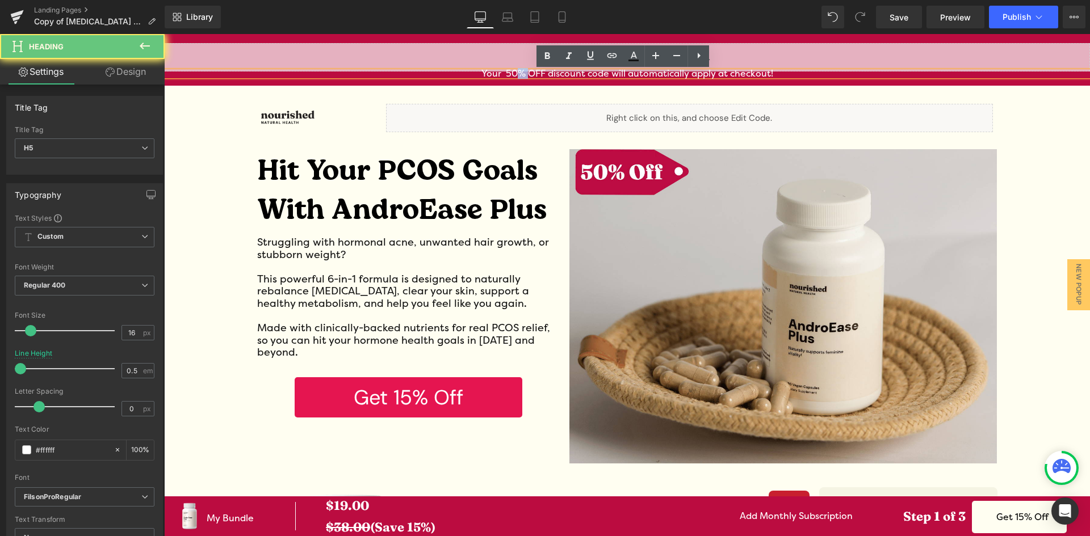
click at [510, 75] on h5 "Your 50% OFF discount code will automatically apply at checkout!" at bounding box center [627, 74] width 926 height 5
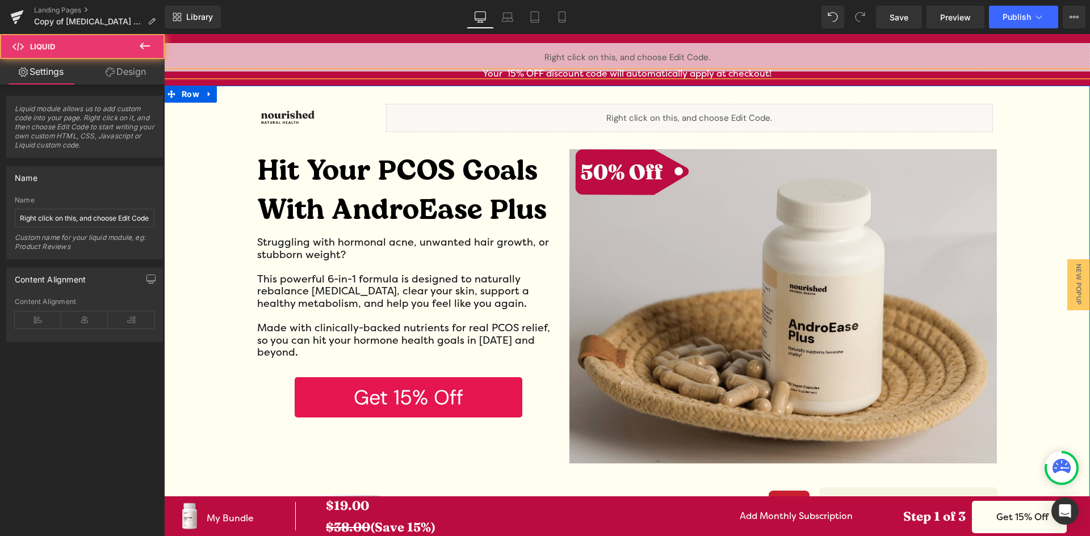
drag, startPoint x: 536, startPoint y: 53, endPoint x: 536, endPoint y: 89, distance: 35.2
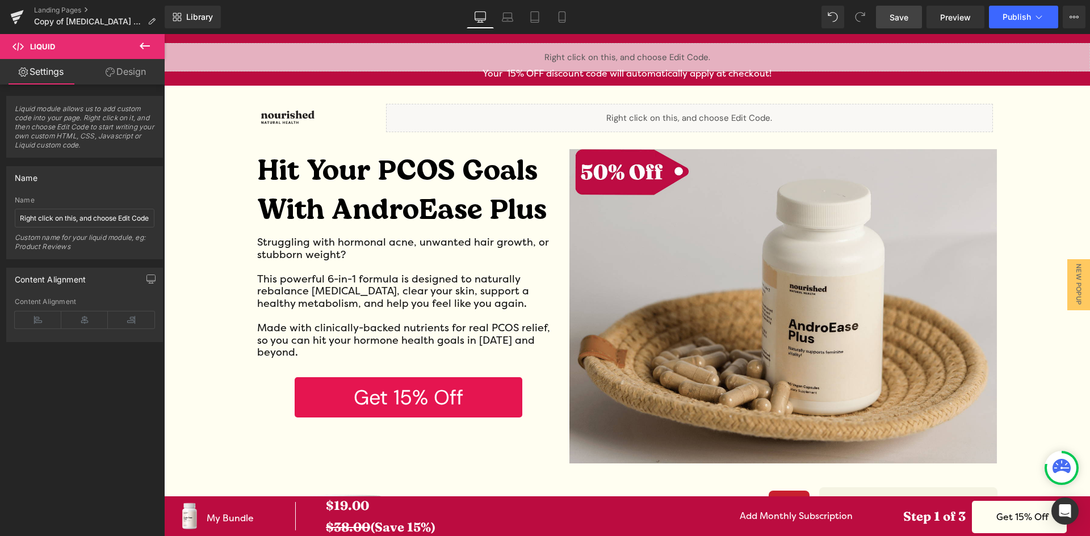
click at [902, 23] on link "Save" at bounding box center [899, 17] width 46 height 23
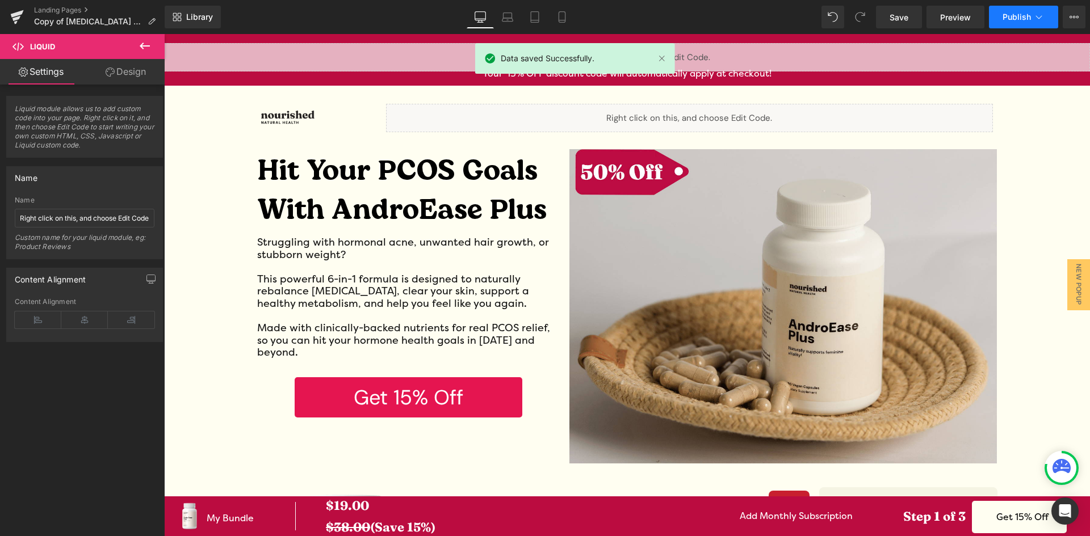
click at [1011, 22] on button "Publish" at bounding box center [1023, 17] width 69 height 23
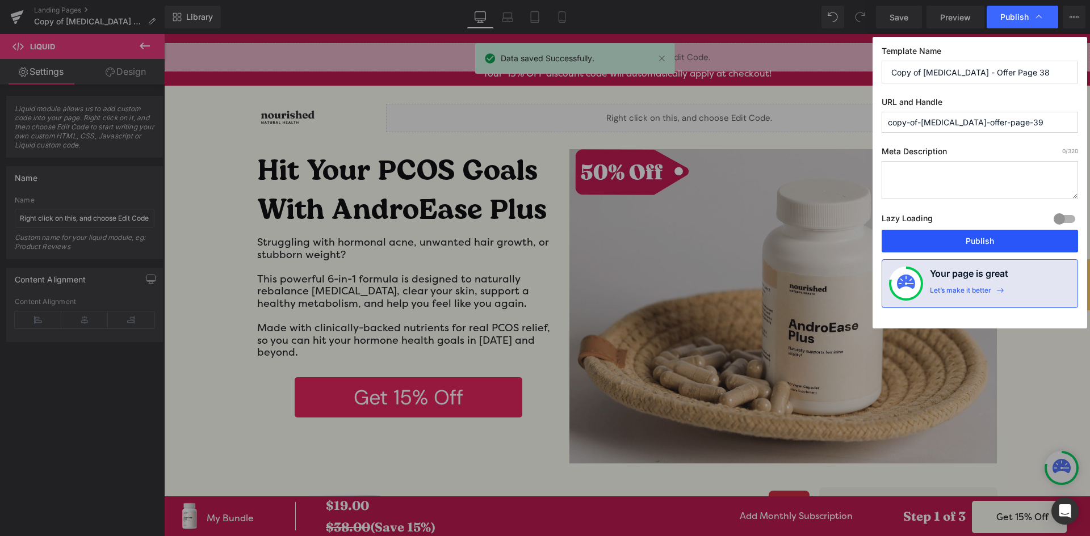
click at [928, 239] on button "Publish" at bounding box center [979, 241] width 196 height 23
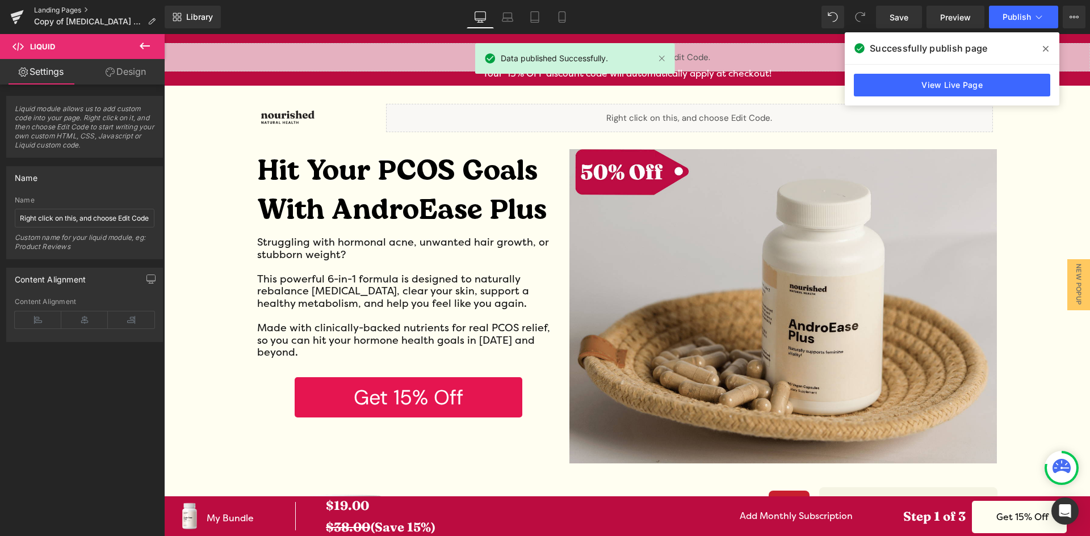
click at [72, 10] on link "Landing Pages" at bounding box center [99, 10] width 131 height 9
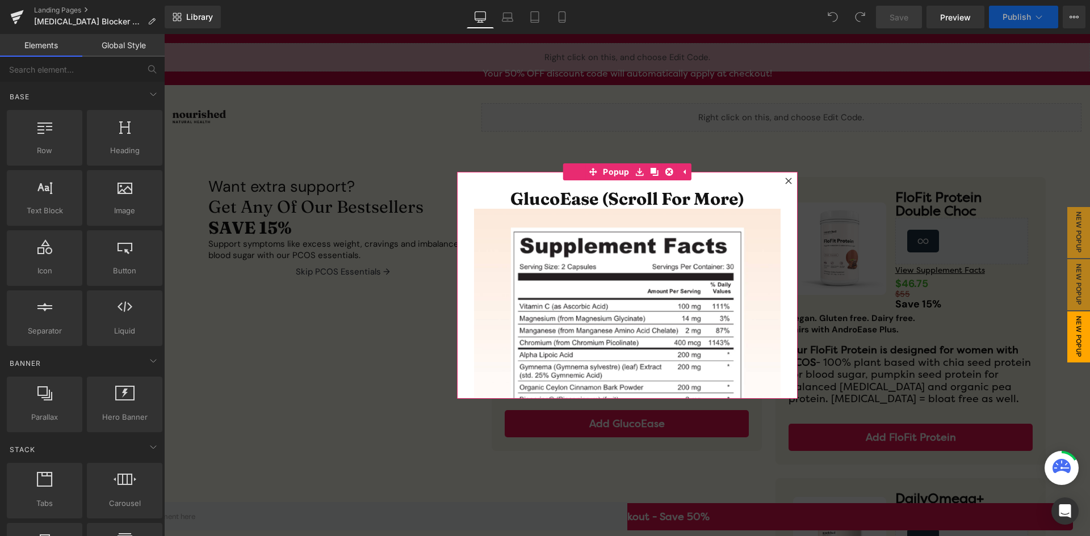
click at [785, 180] on icon at bounding box center [788, 181] width 6 height 6
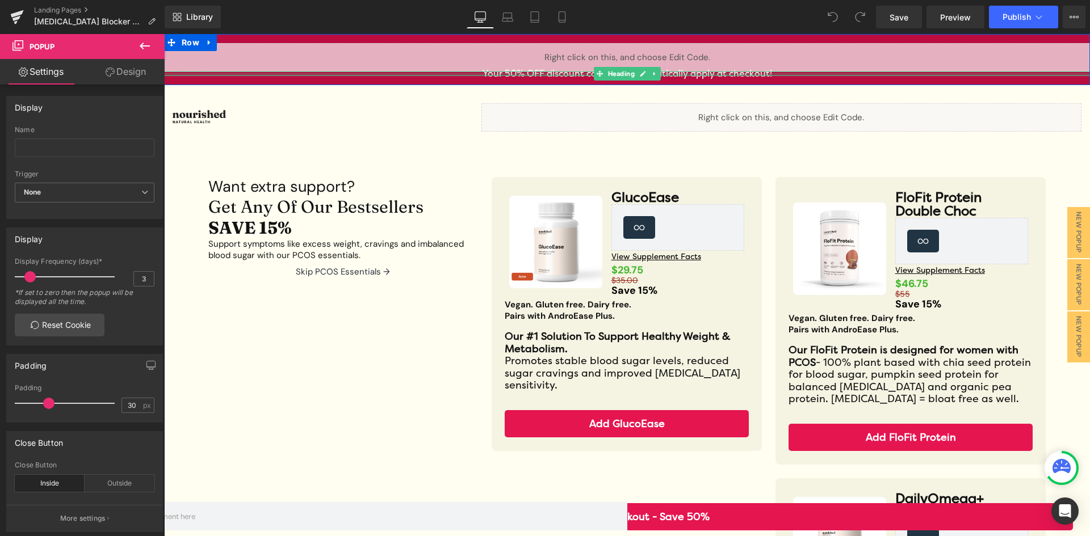
click at [514, 75] on div "Your 50% OFF discount code will automatically apply at checkout! Heading" at bounding box center [627, 74] width 926 height 5
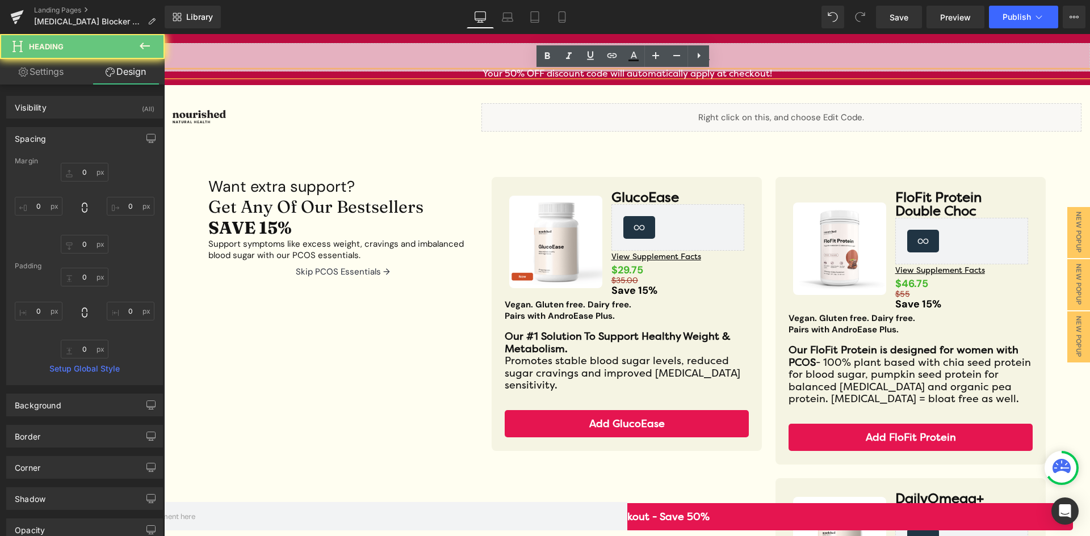
click at [510, 75] on h5 "Your 50% OFF discount code will automatically apply at checkout!" at bounding box center [627, 74] width 926 height 5
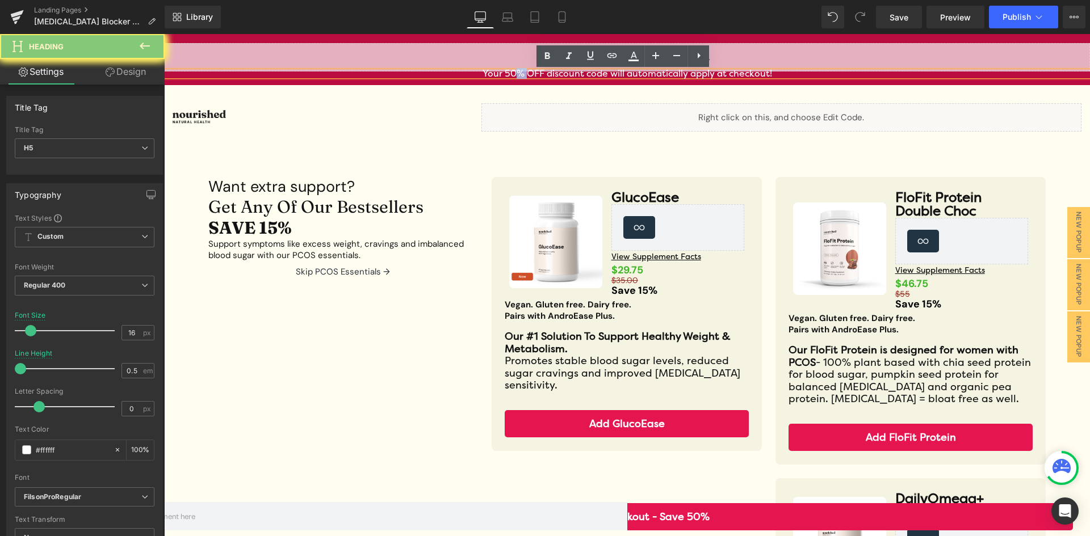
click at [510, 75] on h5 "Your 50% OFF discount code will automatically apply at checkout!" at bounding box center [627, 74] width 926 height 5
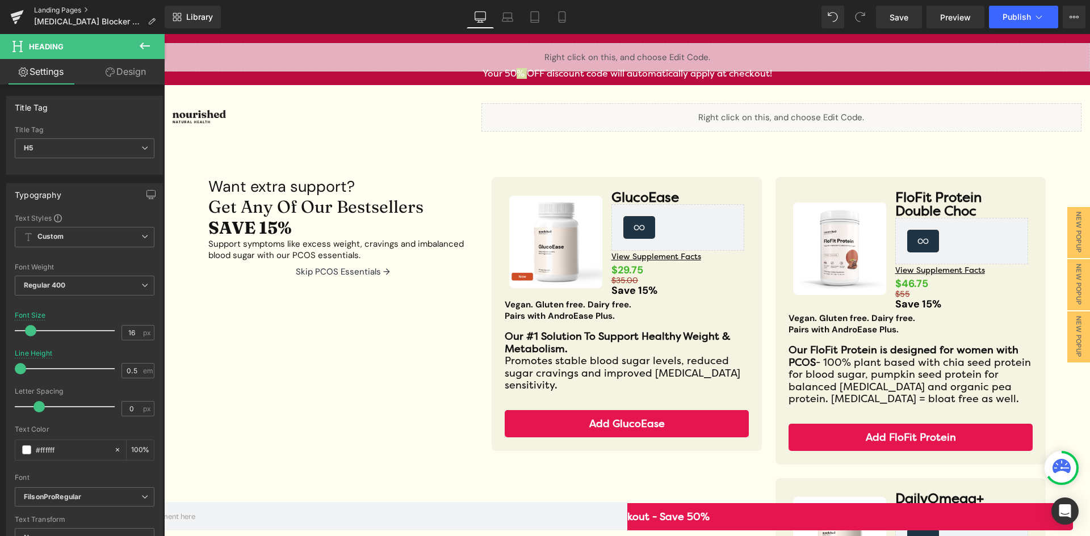
click at [53, 6] on link "Landing Pages" at bounding box center [99, 10] width 131 height 9
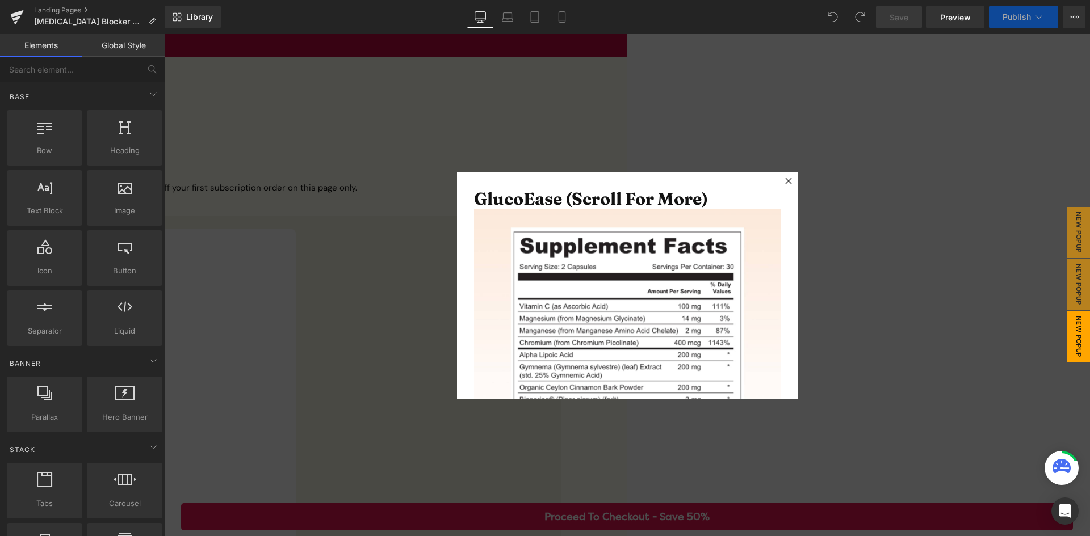
click at [785, 178] on icon at bounding box center [788, 181] width 7 height 7
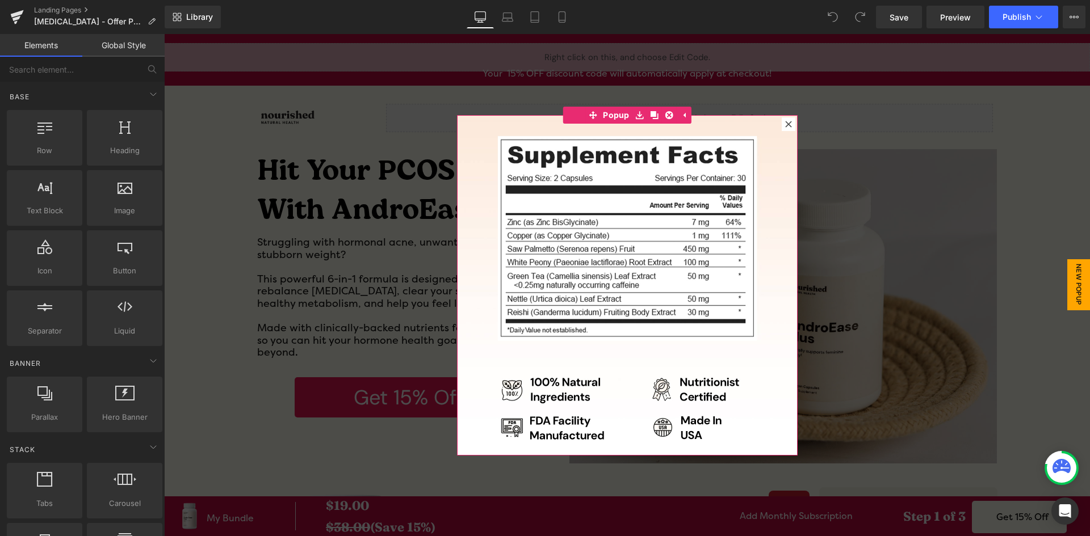
click at [785, 123] on icon at bounding box center [788, 124] width 7 height 7
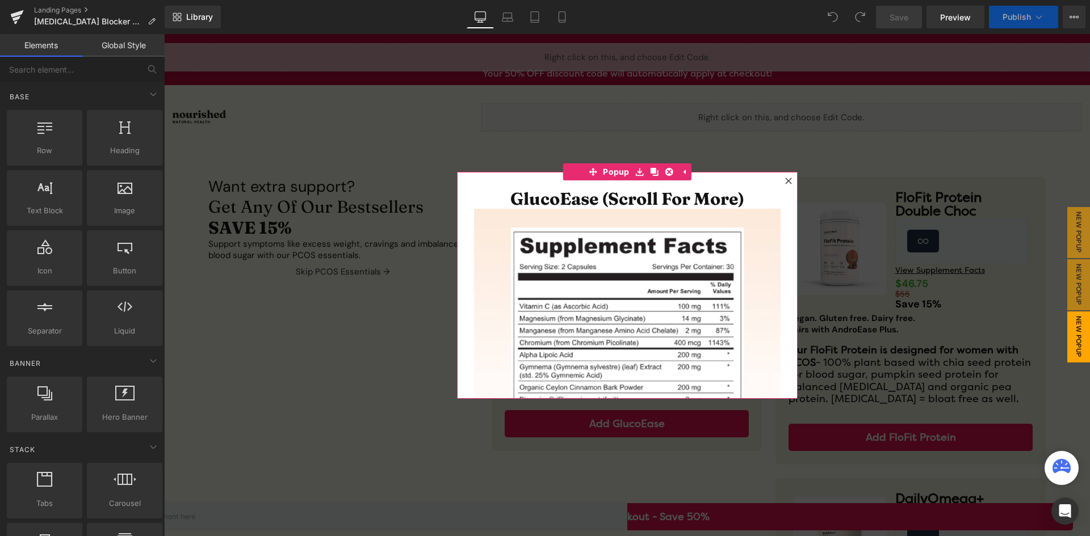
click at [788, 181] on div at bounding box center [789, 181] width 14 height 14
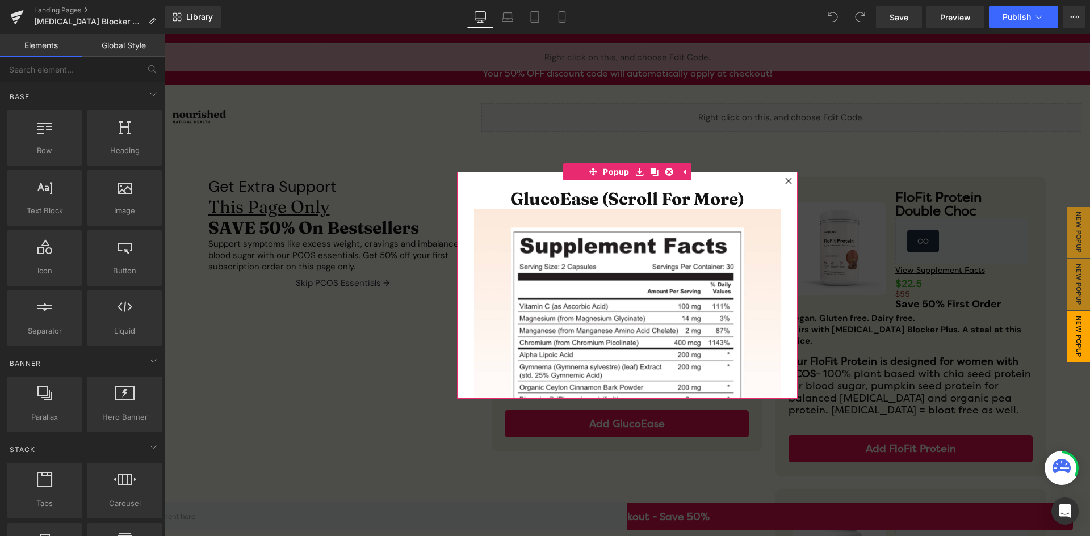
click at [785, 179] on icon at bounding box center [788, 181] width 7 height 7
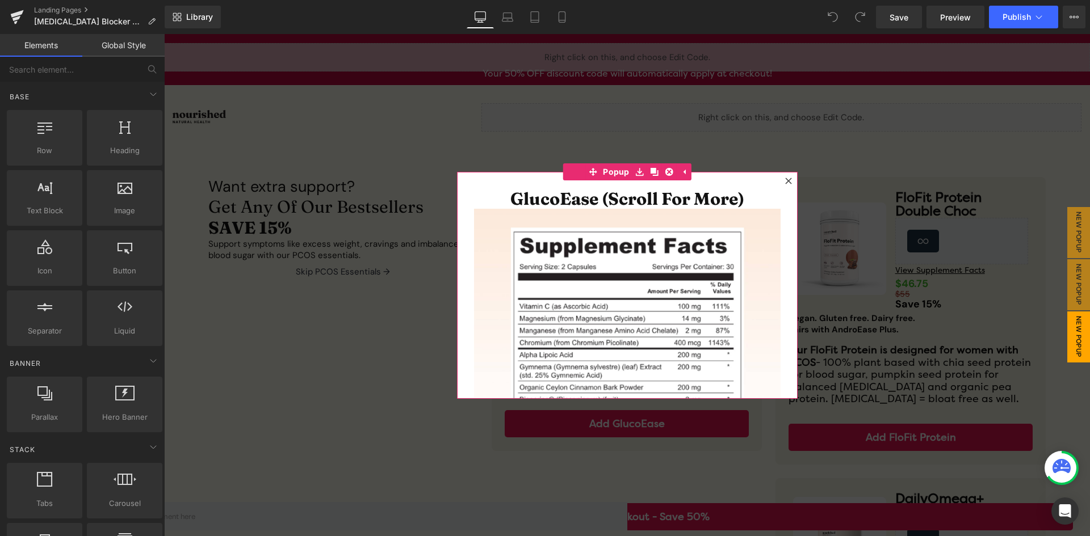
click at [786, 178] on icon at bounding box center [788, 181] width 7 height 7
click at [785, 180] on icon at bounding box center [788, 181] width 7 height 7
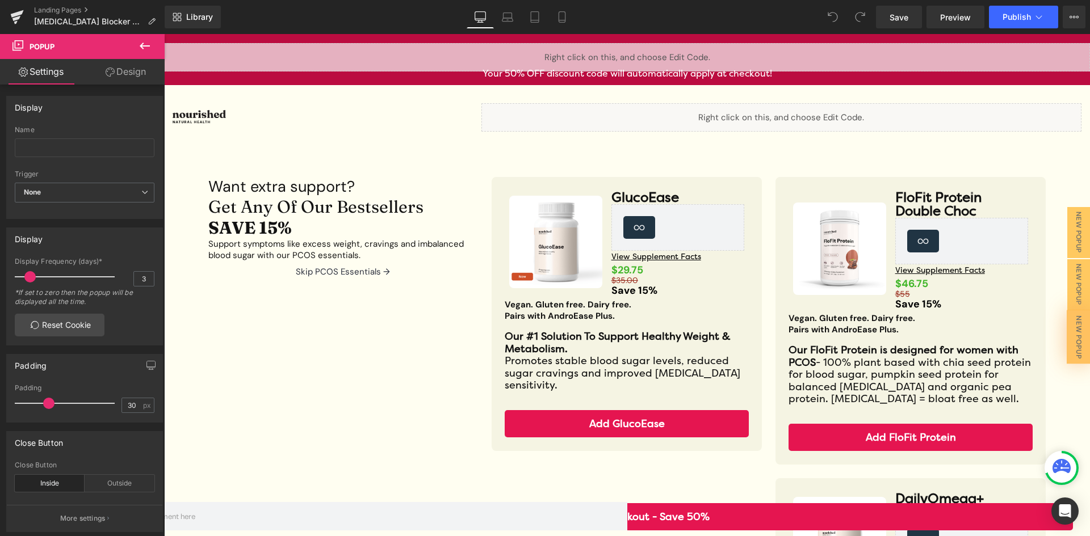
click at [164, 34] on div at bounding box center [164, 34] width 0 height 0
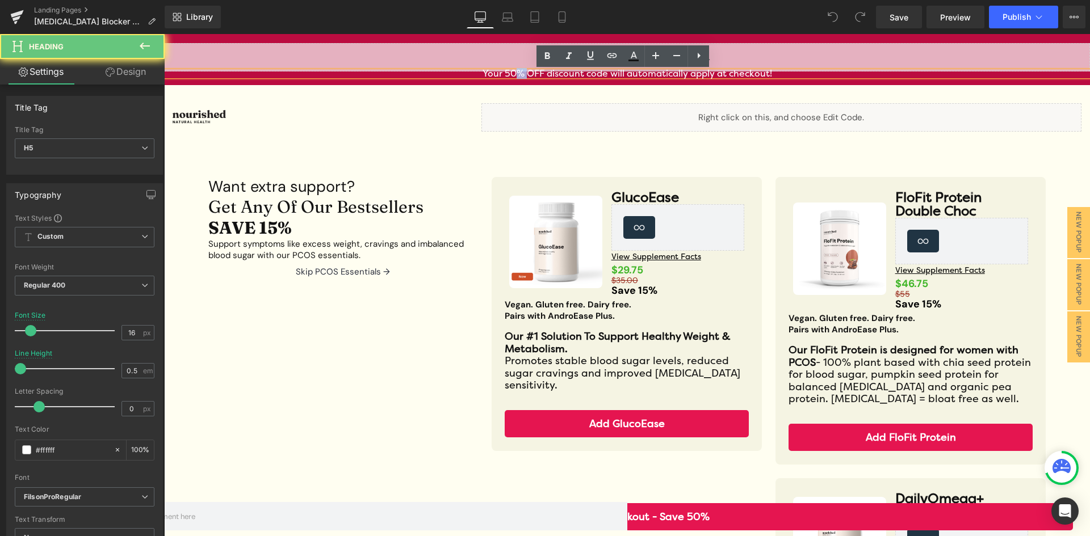
click at [509, 75] on h5 "Your 50% OFF discount code will automatically apply at checkout!" at bounding box center [627, 74] width 926 height 5
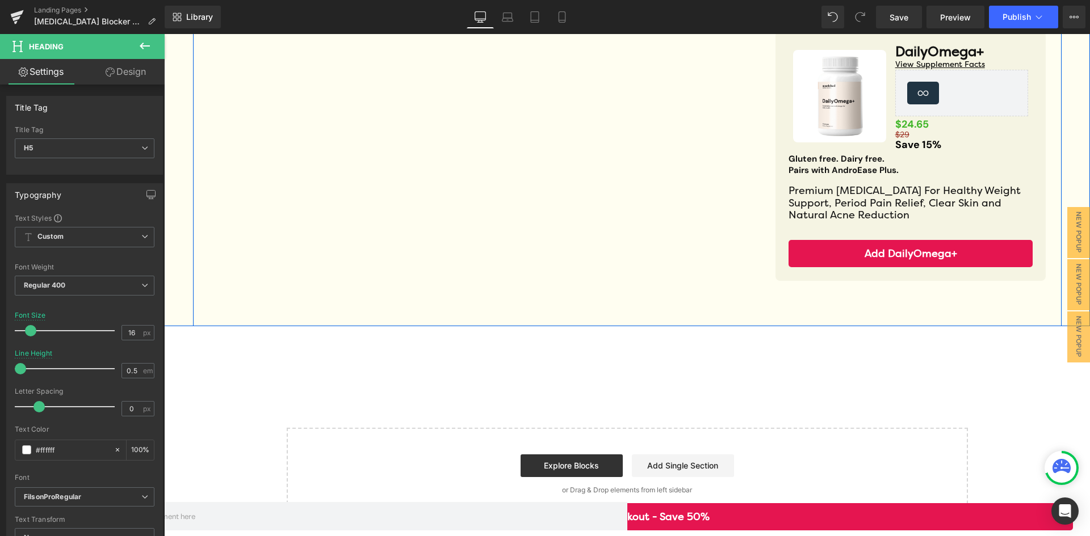
scroll to position [449, 0]
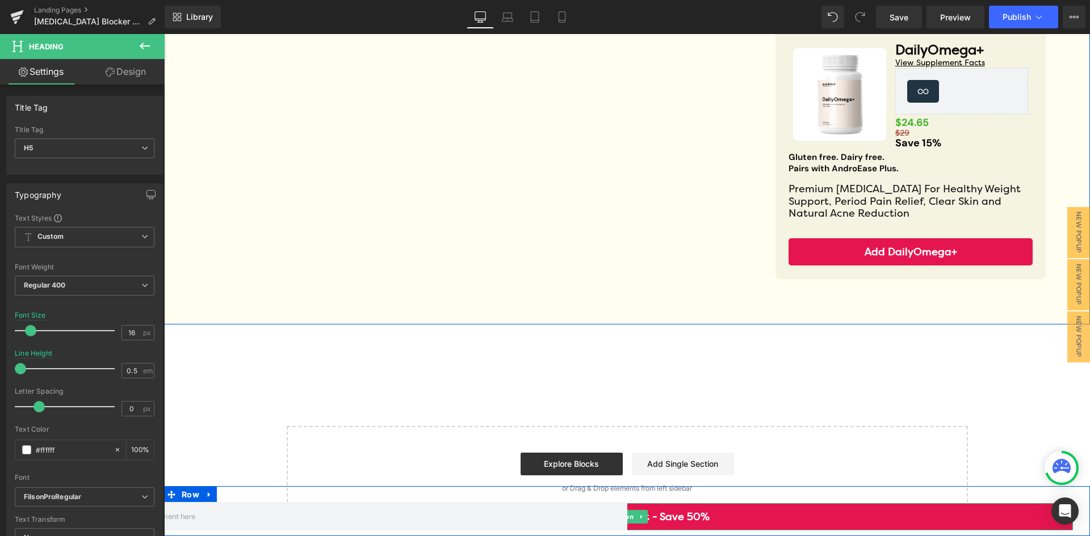
click at [686, 518] on link "Proceed To Checkout - Save 50%" at bounding box center [627, 516] width 892 height 27
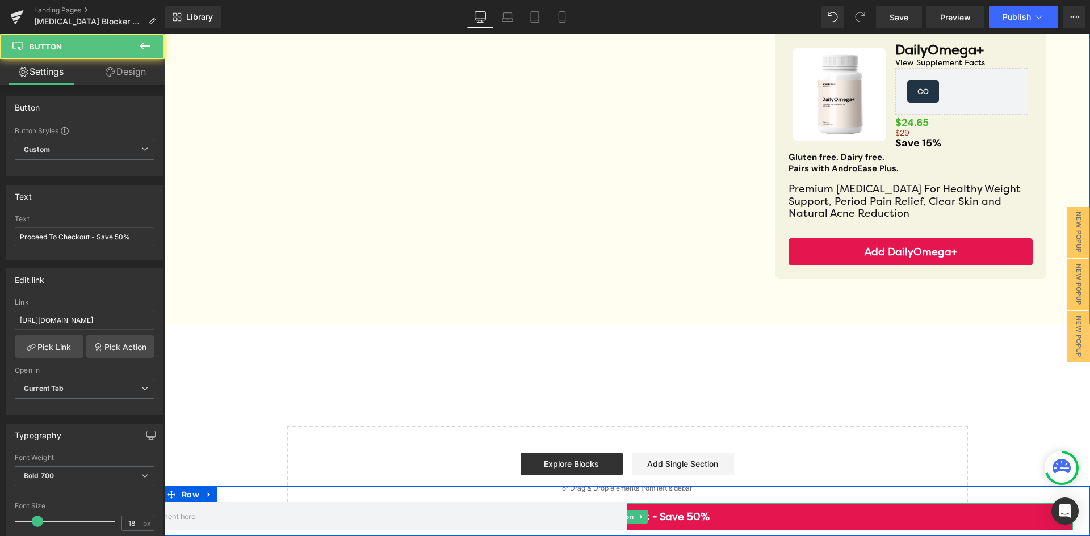
click at [685, 520] on link "Proceed To Checkout - Save 50%" at bounding box center [627, 516] width 892 height 27
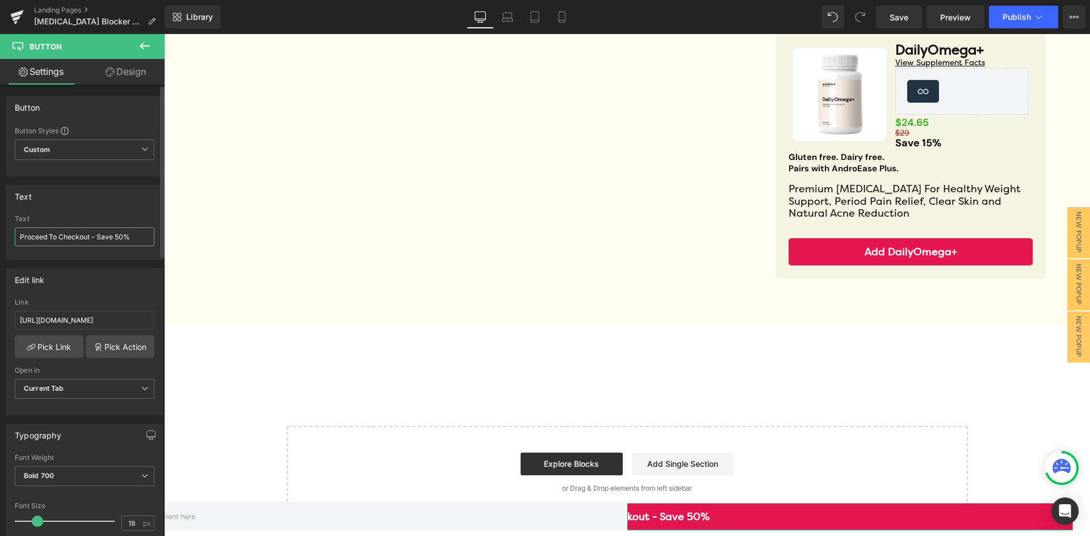
click at [119, 240] on input "Proceed To Checkout - Save 50%" at bounding box center [85, 237] width 140 height 19
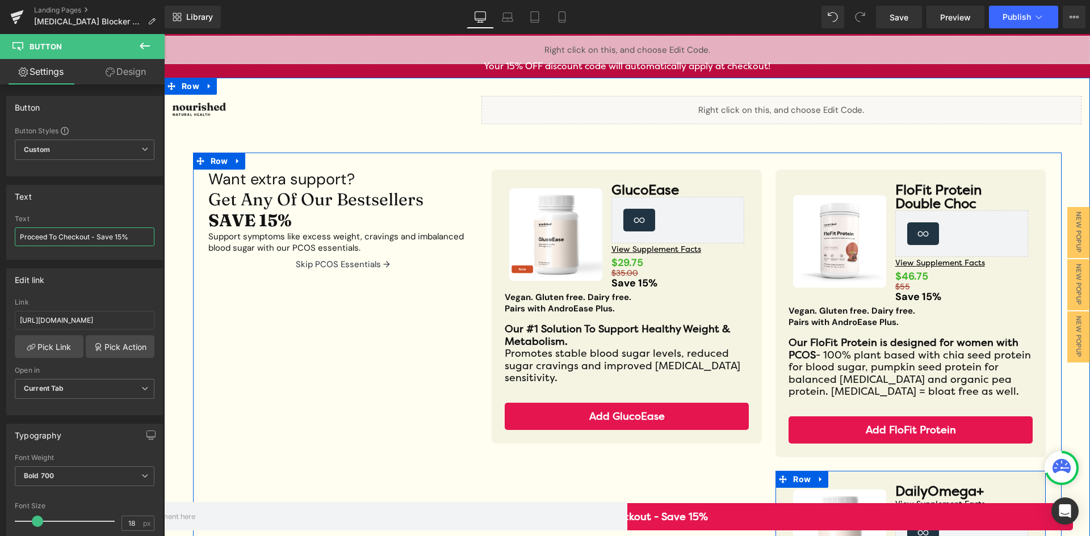
scroll to position [0, 0]
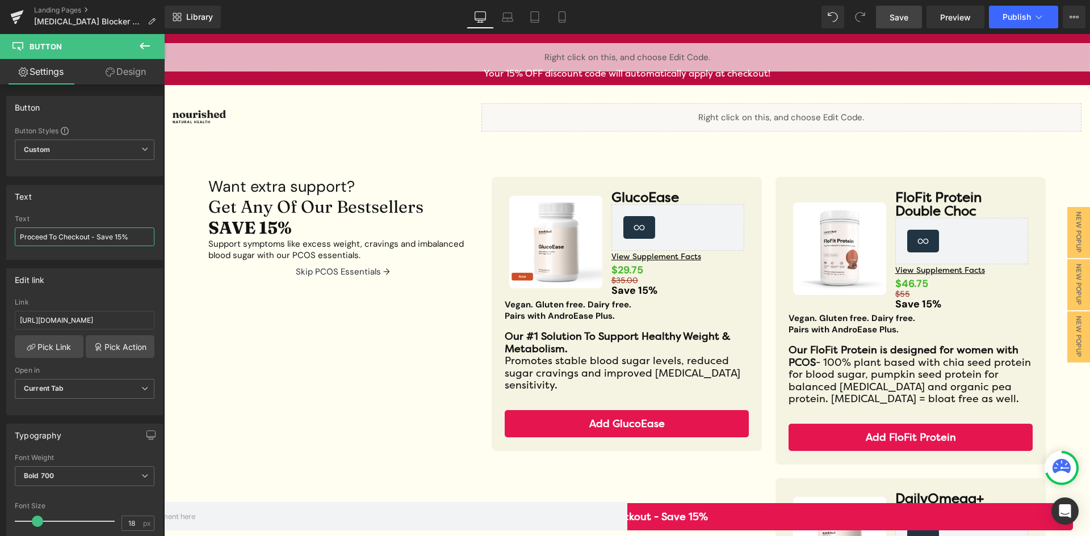
type input "Proceed To Checkout - Save 15%"
click at [907, 22] on span "Save" at bounding box center [898, 17] width 19 height 12
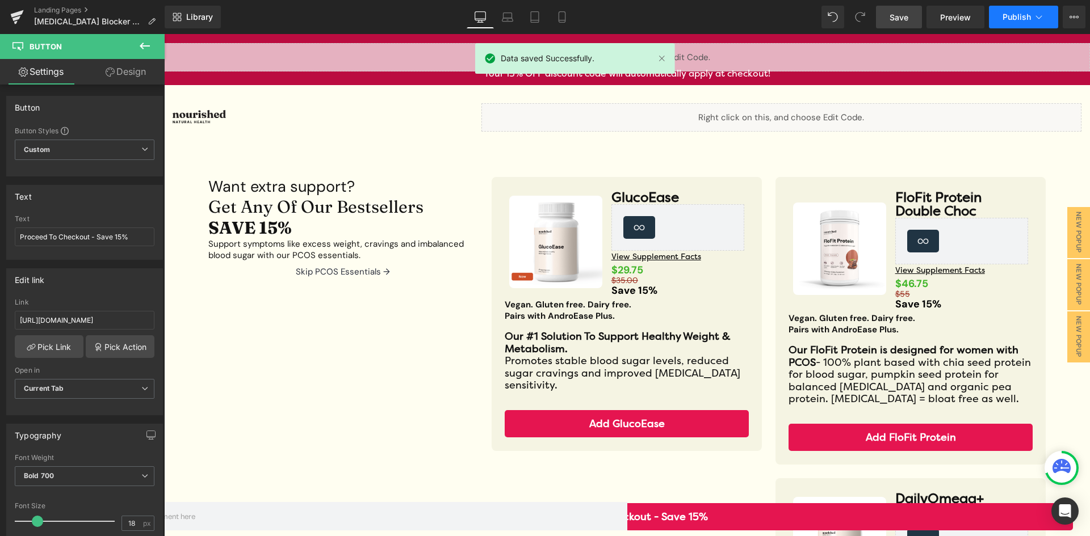
click at [1003, 24] on button "Publish" at bounding box center [1023, 17] width 69 height 23
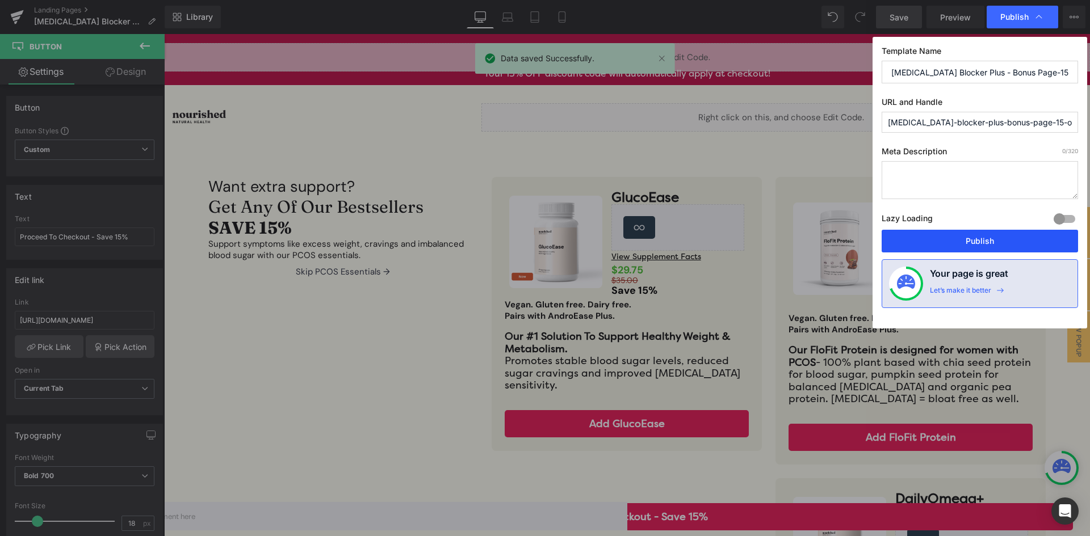
click at [975, 240] on button "Publish" at bounding box center [979, 241] width 196 height 23
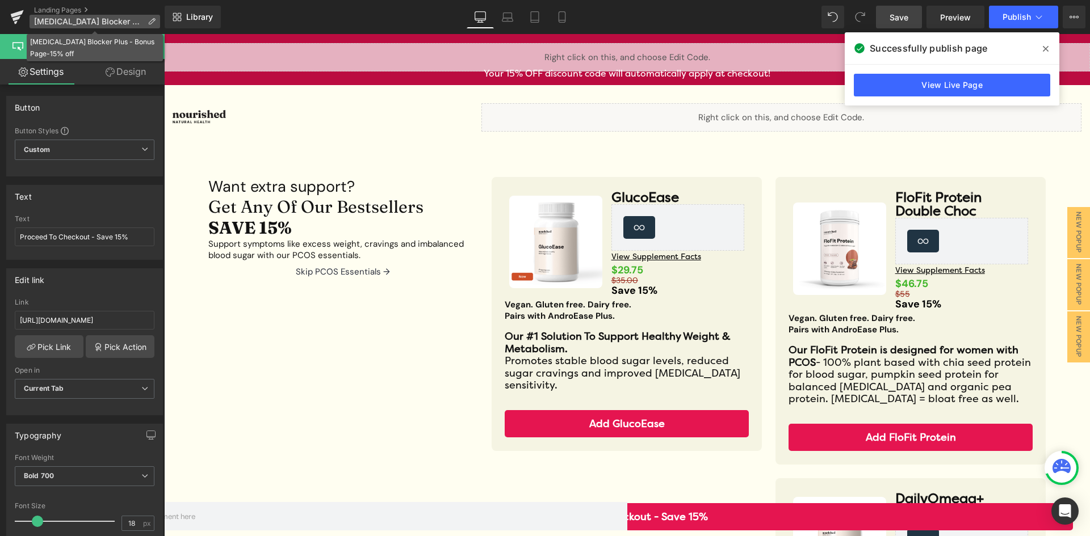
click at [59, 18] on span "[MEDICAL_DATA] Blocker Plus - Bonus Page-15% off" at bounding box center [88, 21] width 109 height 9
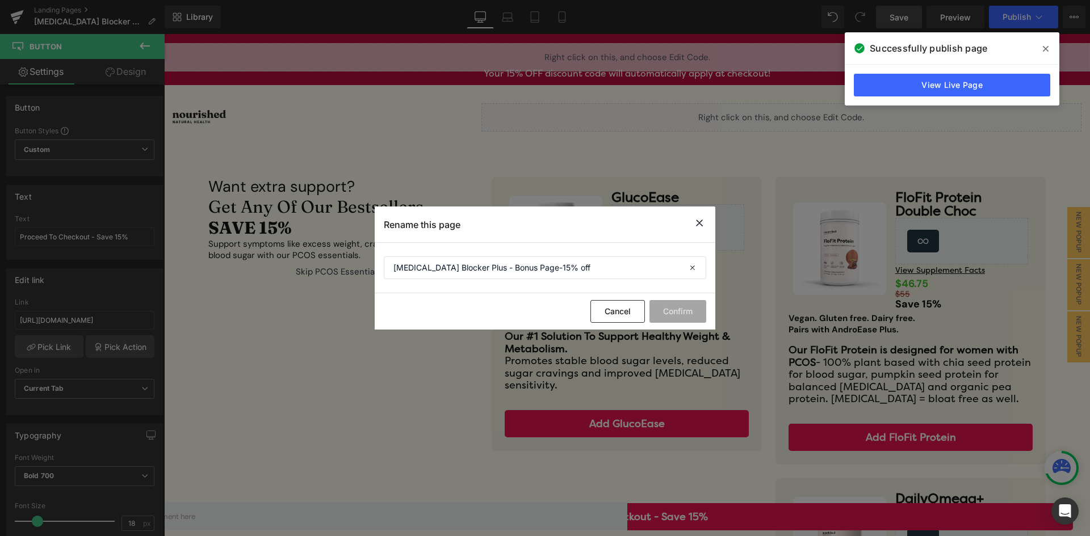
click at [707, 221] on div "Rename this page" at bounding box center [545, 225] width 341 height 36
drag, startPoint x: 700, startPoint y: 226, endPoint x: 514, endPoint y: 188, distance: 190.0
click at [700, 226] on icon at bounding box center [699, 223] width 14 height 14
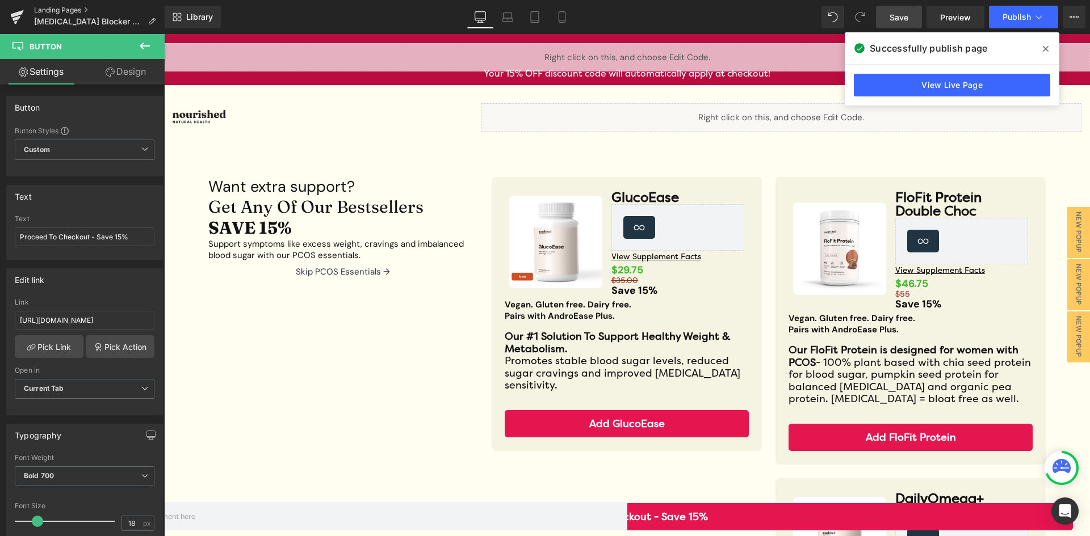
click at [52, 6] on link "Landing Pages" at bounding box center [99, 10] width 131 height 9
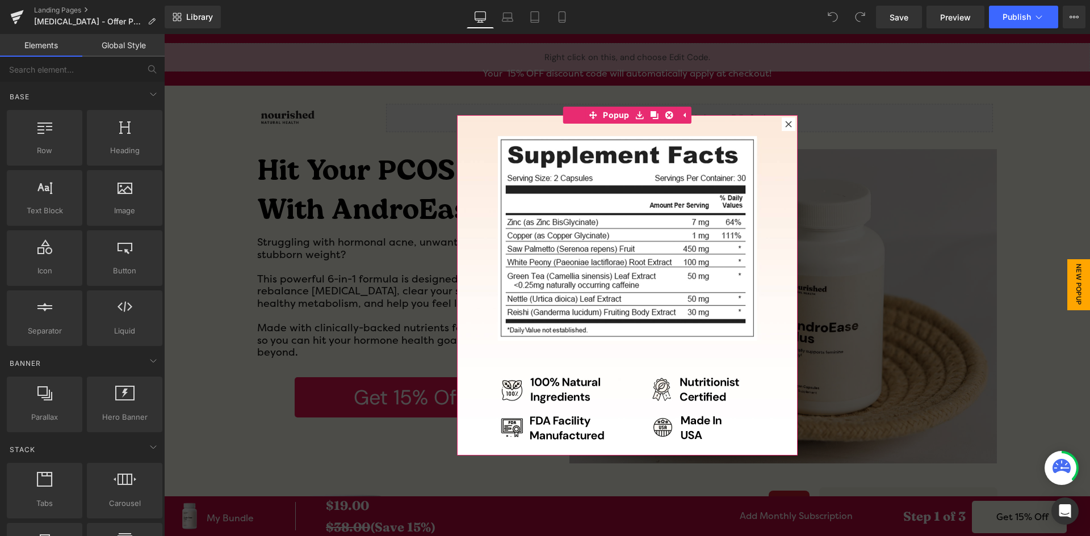
click at [787, 122] on icon at bounding box center [788, 124] width 7 height 7
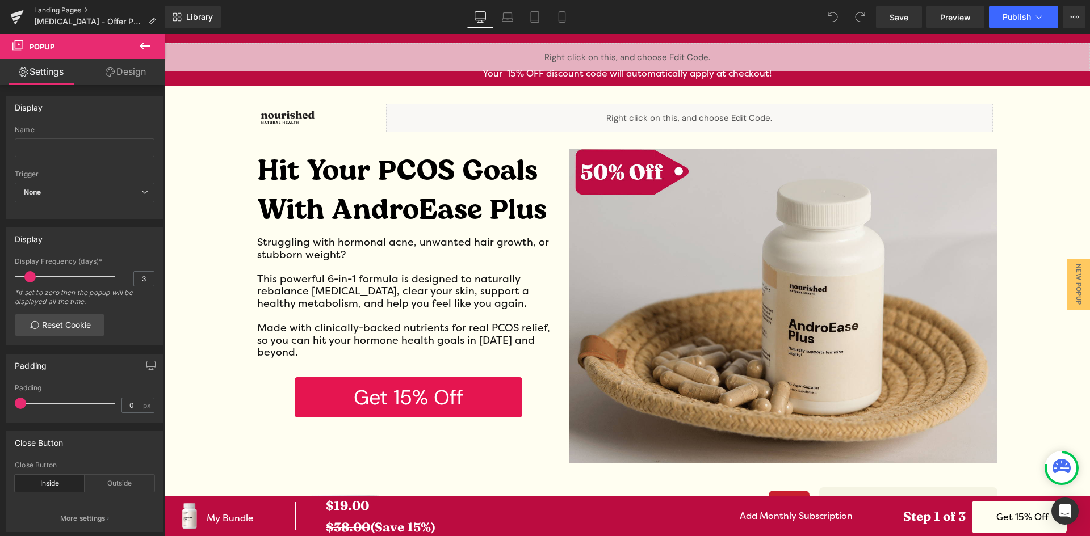
click at [57, 10] on link "Landing Pages" at bounding box center [99, 10] width 131 height 9
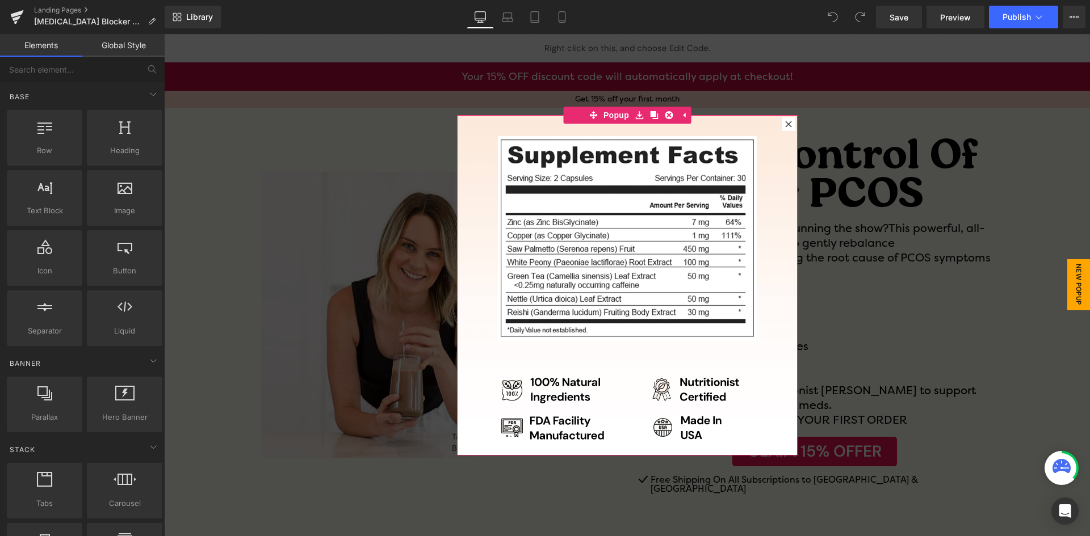
click at [788, 124] on div at bounding box center [789, 124] width 14 height 14
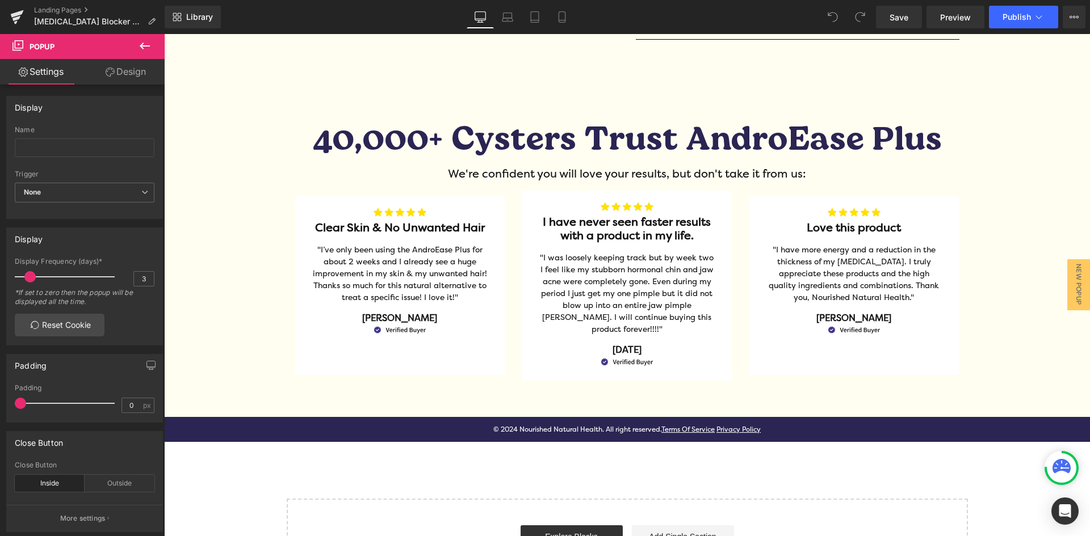
scroll to position [2282, 0]
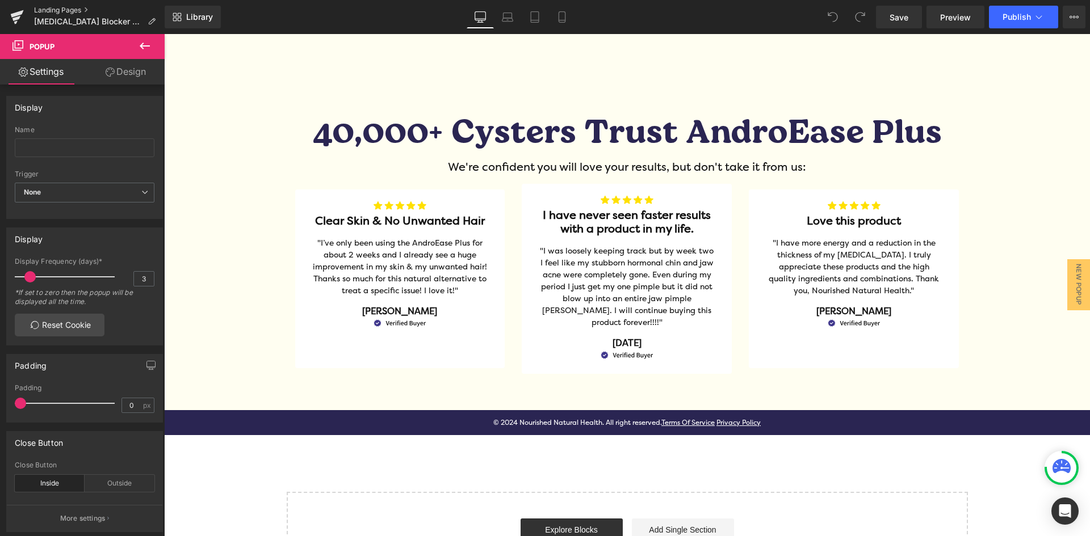
click at [67, 11] on link "Landing Pages" at bounding box center [99, 10] width 131 height 9
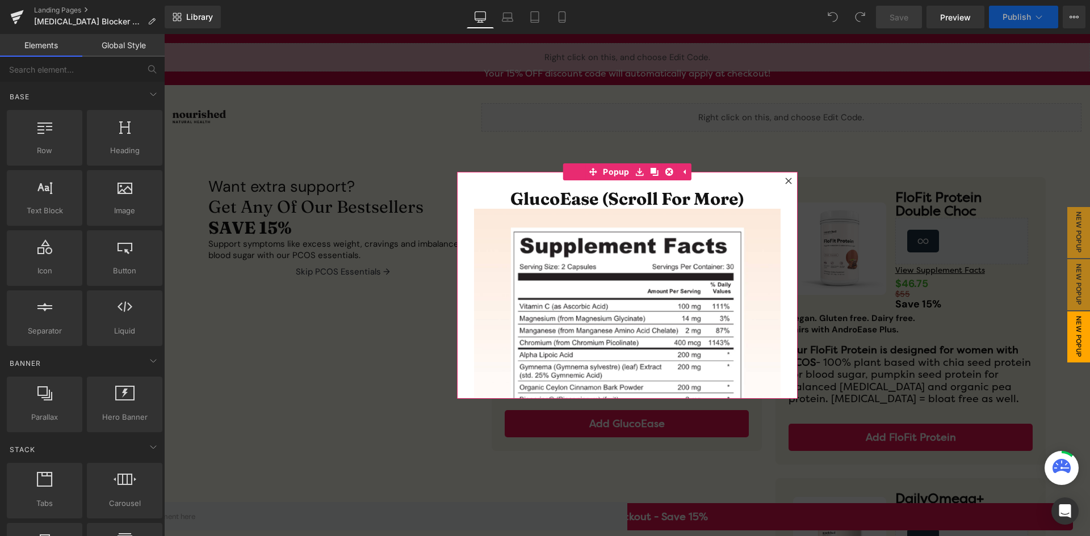
click at [786, 175] on div at bounding box center [789, 181] width 14 height 14
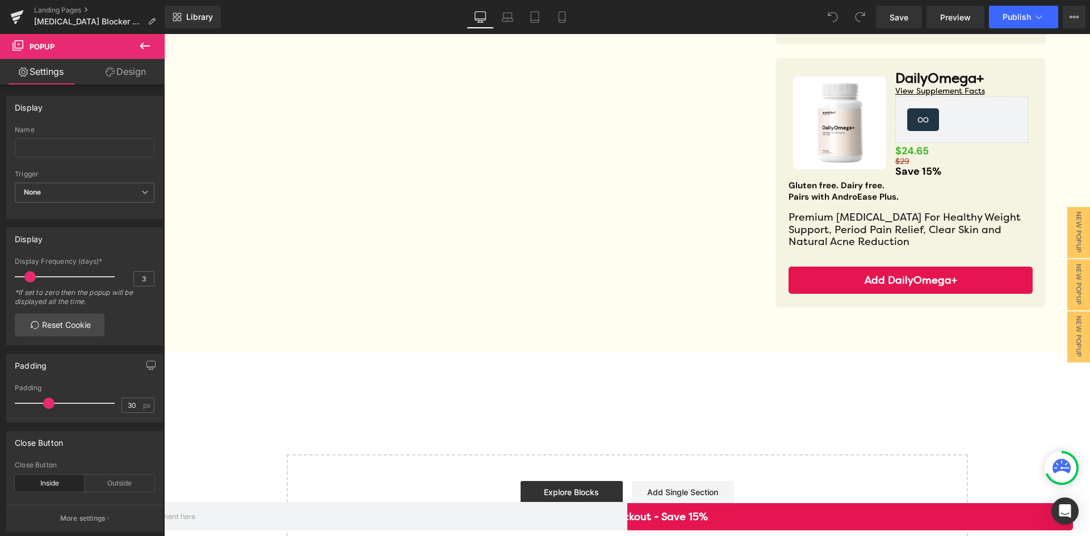
scroll to position [449, 0]
